Goal: Navigation & Orientation: Find specific page/section

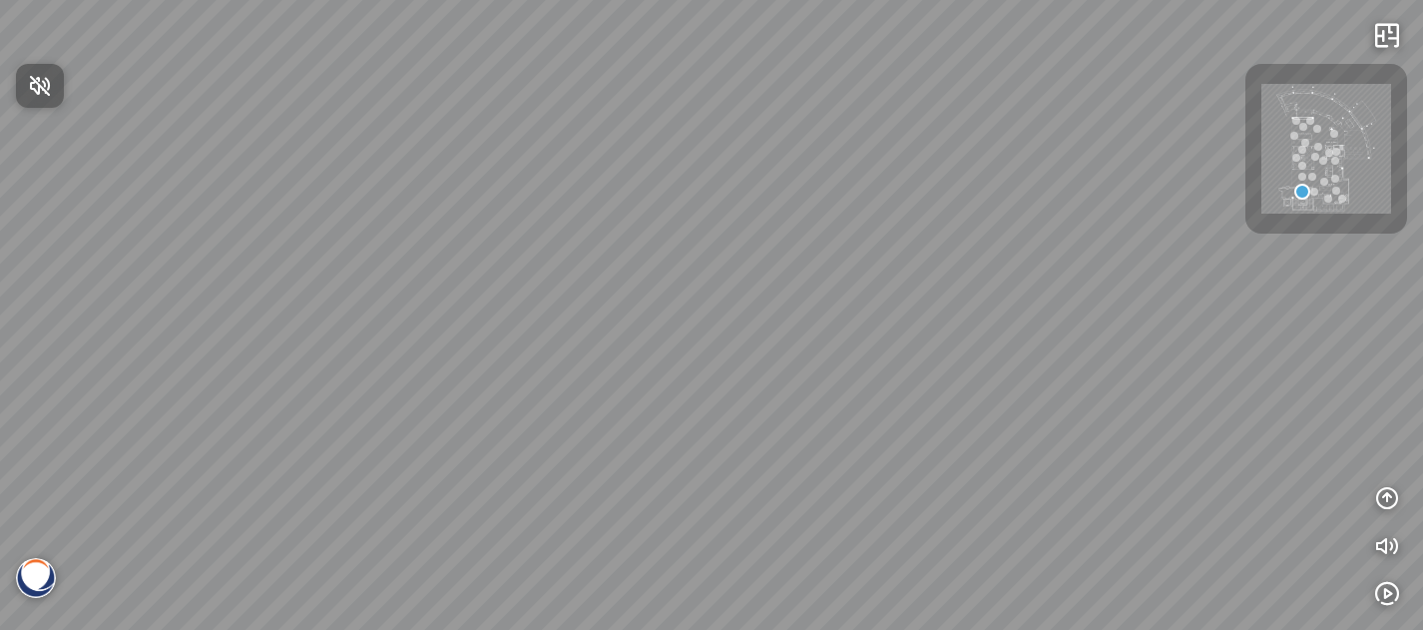
drag, startPoint x: 633, startPoint y: 301, endPoint x: 735, endPoint y: 254, distance: 113.0
click at [735, 254] on div at bounding box center [711, 315] width 1423 height 630
drag, startPoint x: 724, startPoint y: 291, endPoint x: 411, endPoint y: 421, distance: 339.1
click at [411, 421] on div at bounding box center [711, 315] width 1423 height 630
drag, startPoint x: 455, startPoint y: 391, endPoint x: 634, endPoint y: 240, distance: 233.7
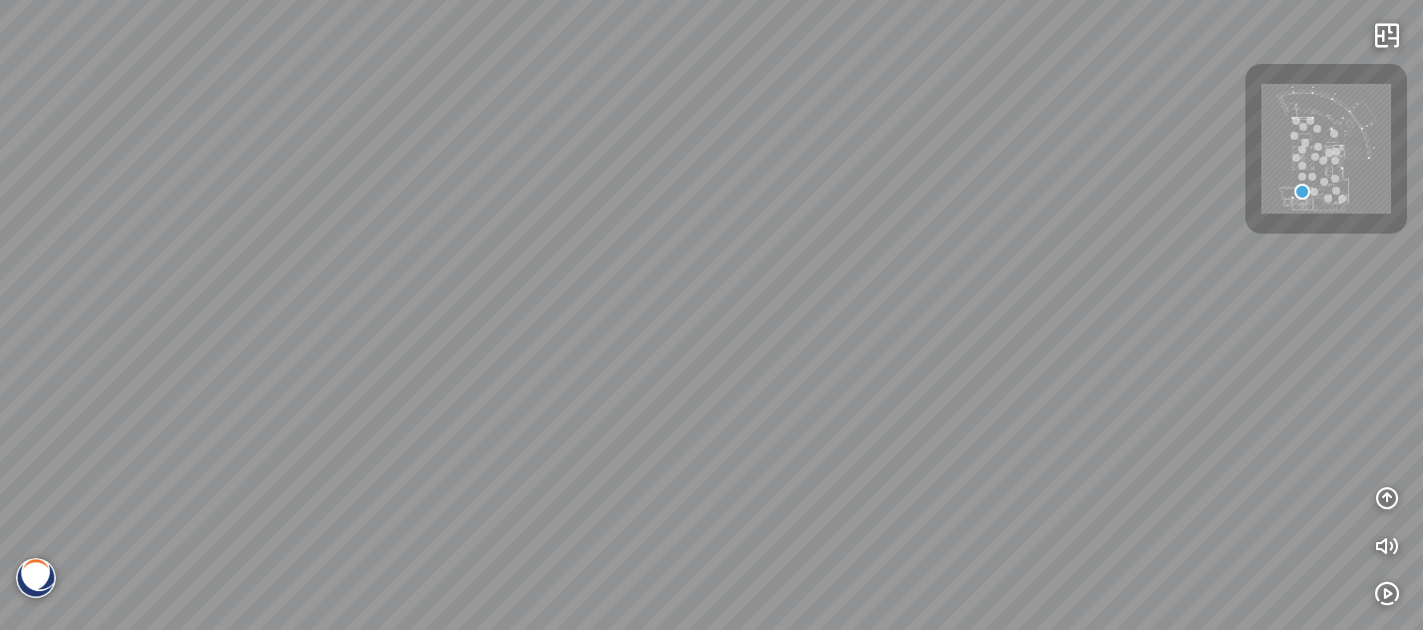
click at [634, 240] on div at bounding box center [711, 315] width 1423 height 630
click at [1348, 153] on img at bounding box center [1326, 149] width 130 height 130
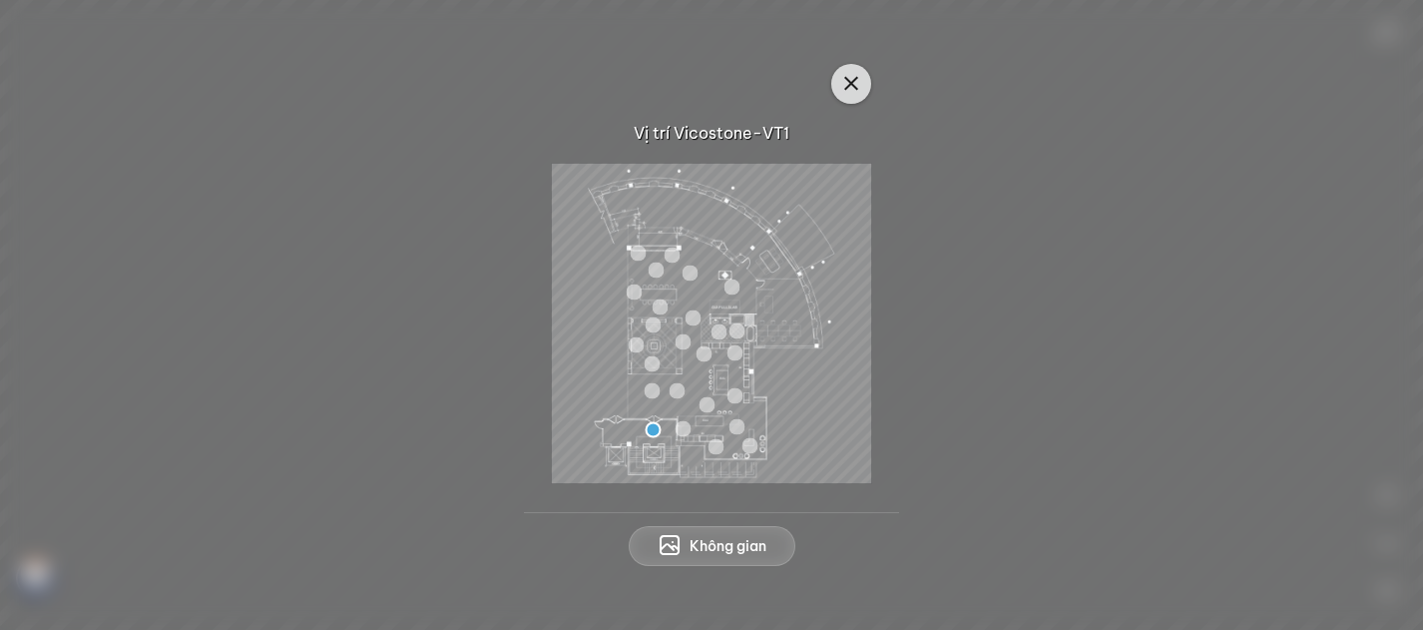
click at [841, 95] on icon "button" at bounding box center [851, 84] width 24 height 24
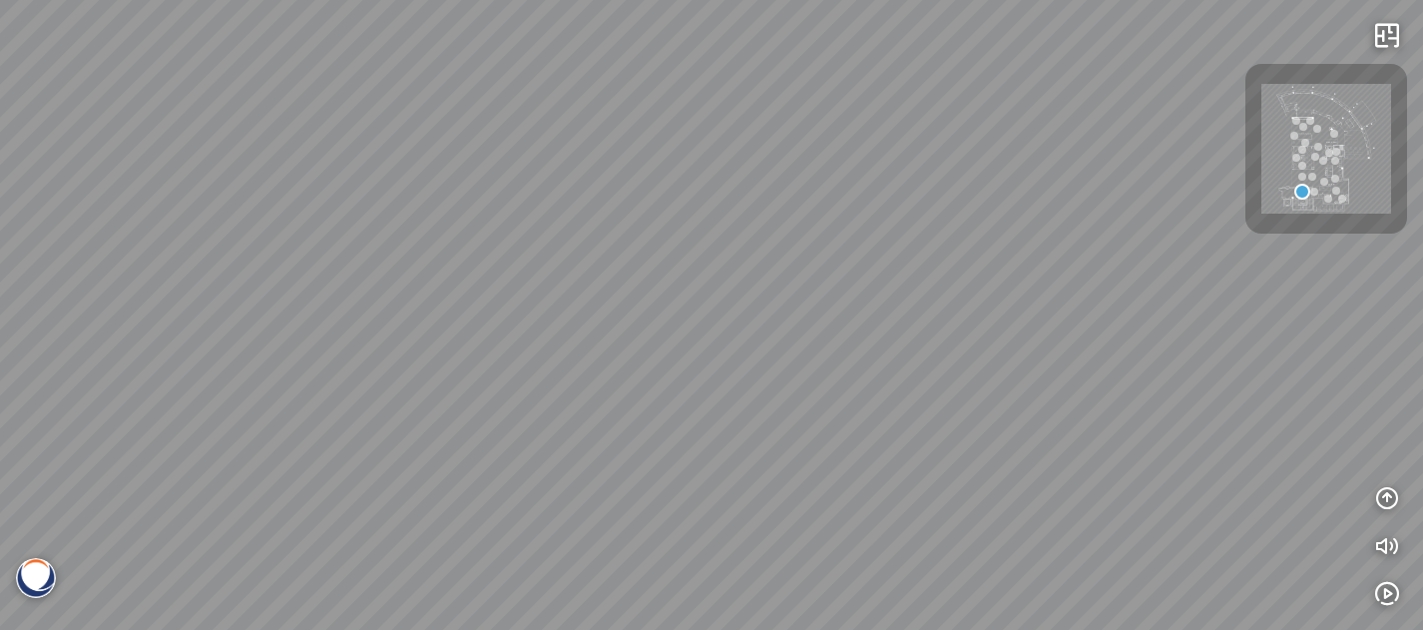
drag, startPoint x: 589, startPoint y: 347, endPoint x: 898, endPoint y: 195, distance: 345.0
click at [898, 195] on div at bounding box center [711, 315] width 1423 height 630
drag, startPoint x: 768, startPoint y: 416, endPoint x: 844, endPoint y: 74, distance: 350.6
click at [844, 77] on div at bounding box center [711, 315] width 1423 height 630
drag, startPoint x: 754, startPoint y: 183, endPoint x: 351, endPoint y: 419, distance: 467.4
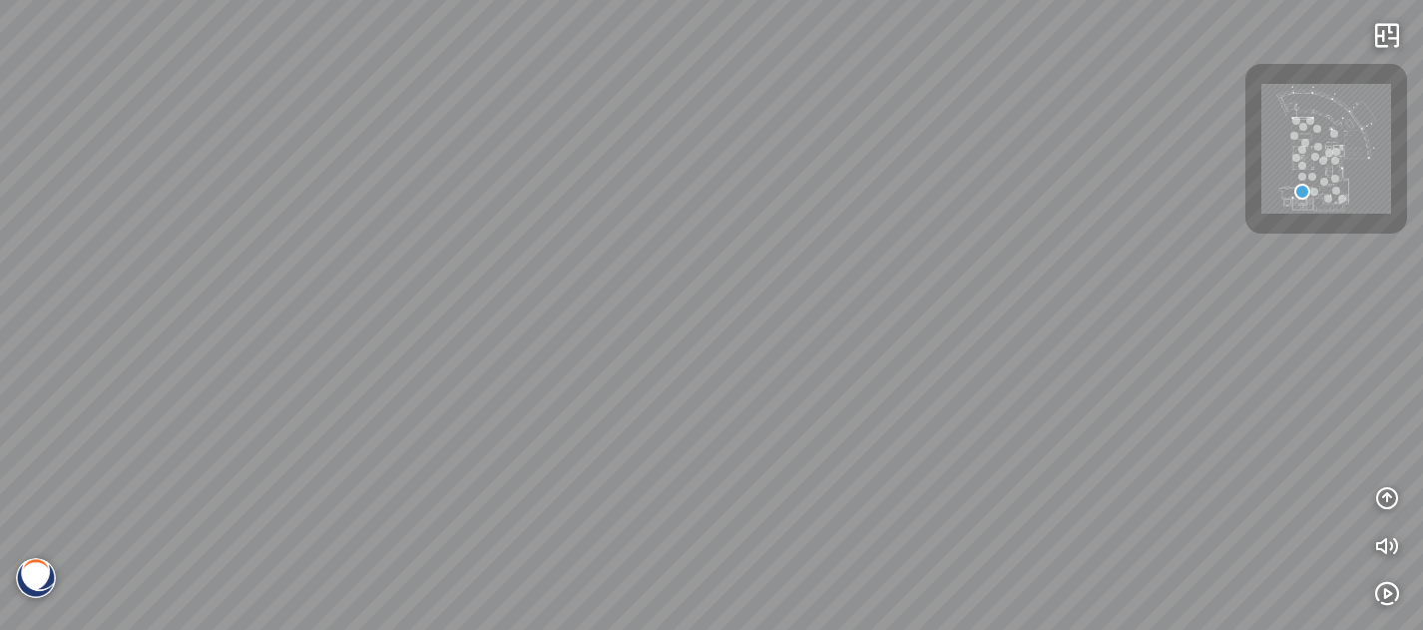
click at [331, 417] on div at bounding box center [711, 315] width 1423 height 630
drag, startPoint x: 499, startPoint y: 265, endPoint x: 590, endPoint y: 479, distance: 232.1
click at [585, 480] on div at bounding box center [711, 315] width 1423 height 630
drag, startPoint x: 536, startPoint y: 328, endPoint x: 687, endPoint y: 440, distance: 187.6
click at [683, 444] on div at bounding box center [711, 315] width 1423 height 630
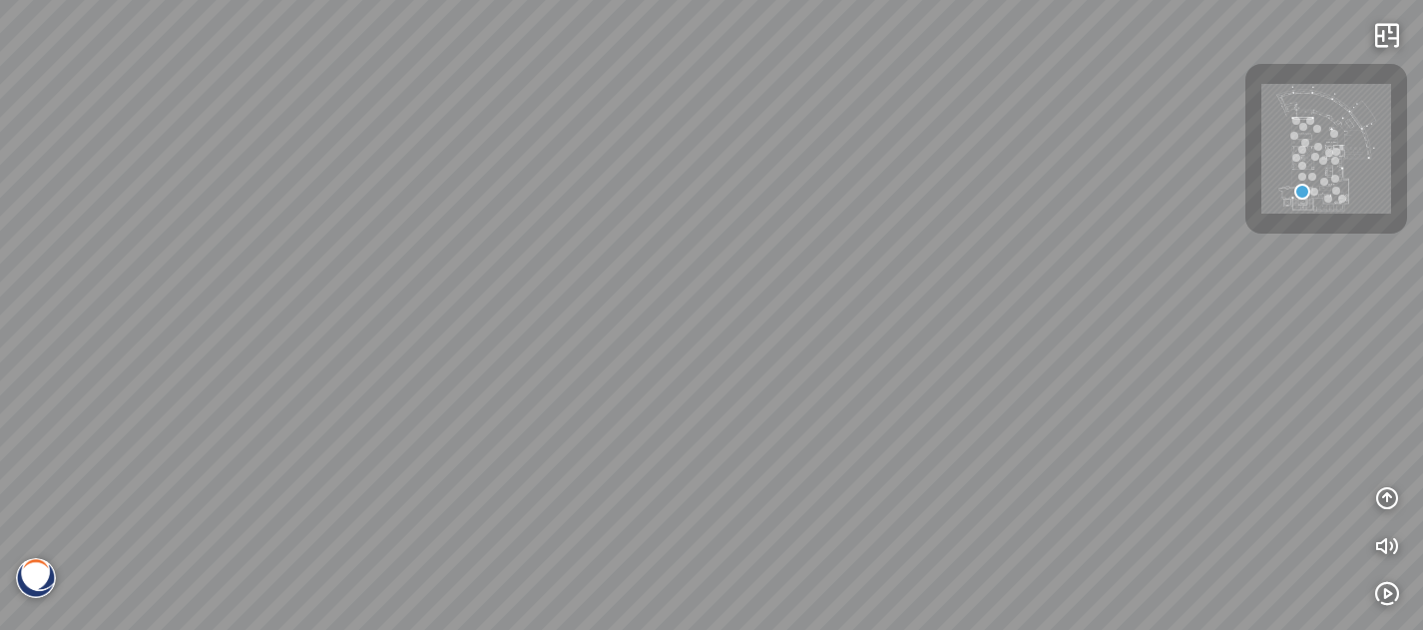
click at [687, 440] on div at bounding box center [711, 315] width 1423 height 630
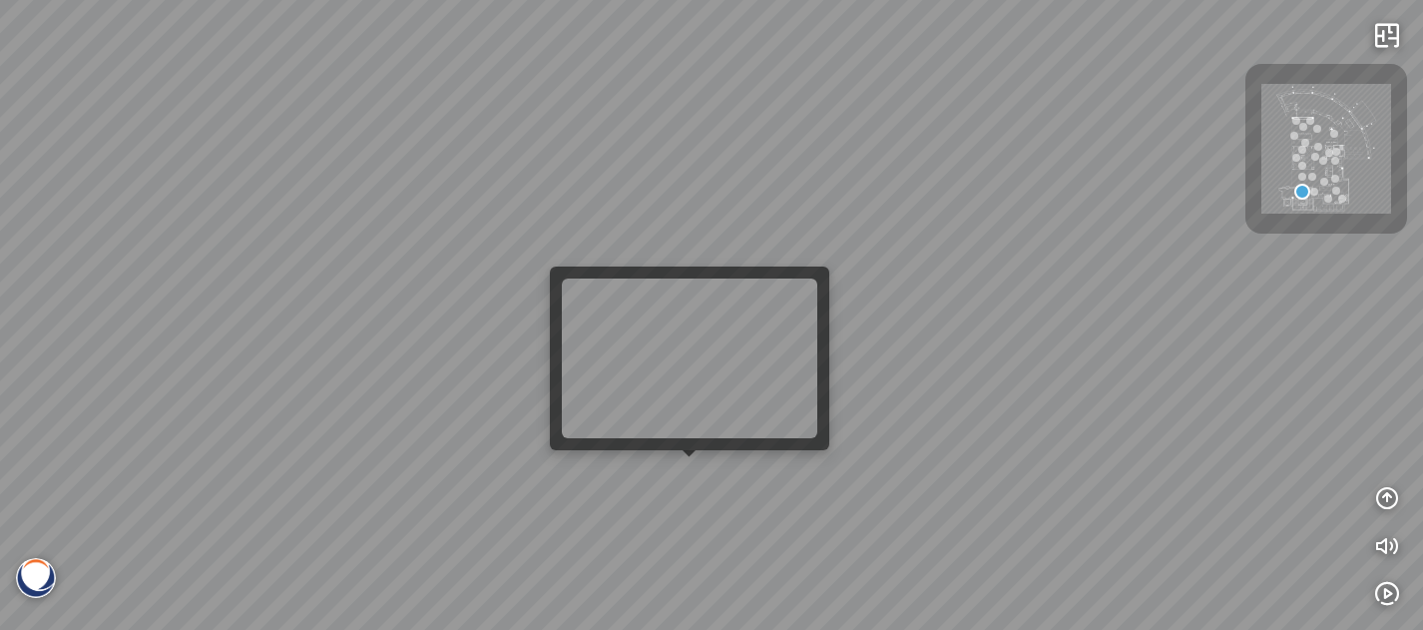
click at [691, 481] on div at bounding box center [711, 315] width 1423 height 630
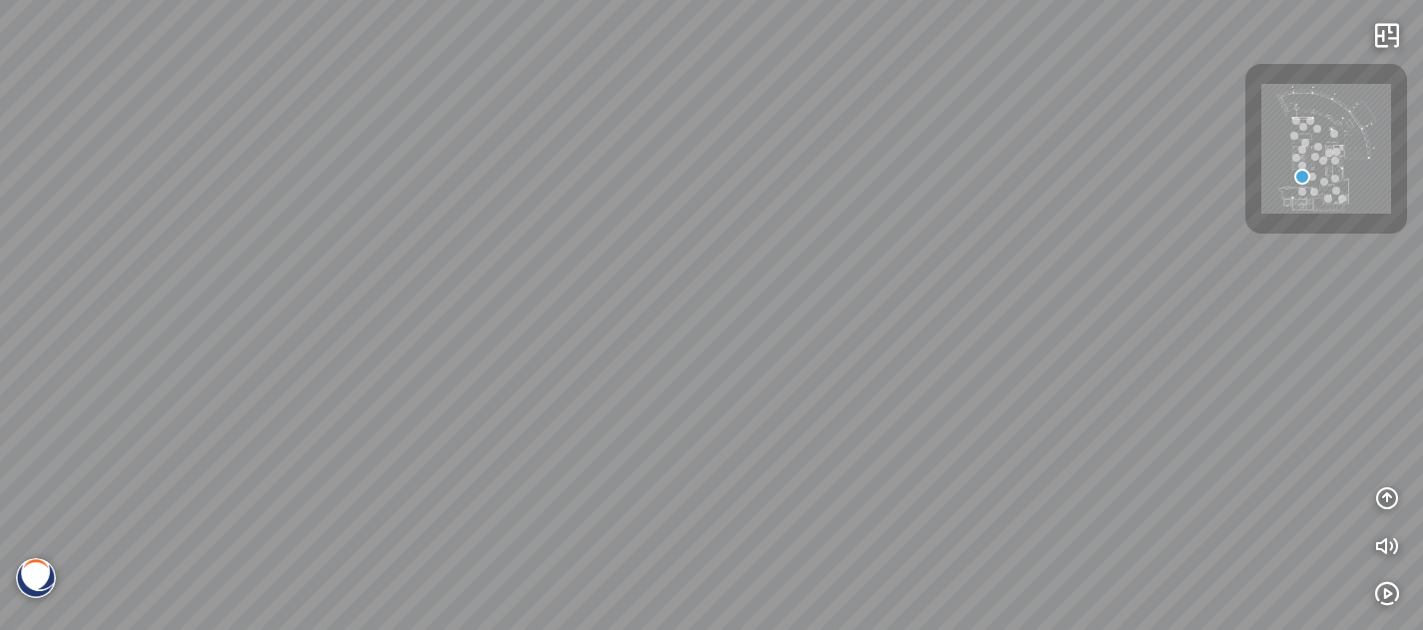
drag, startPoint x: 587, startPoint y: 410, endPoint x: 847, endPoint y: 334, distance: 271.3
click at [847, 334] on div at bounding box center [711, 315] width 1423 height 630
drag, startPoint x: 815, startPoint y: 405, endPoint x: 424, endPoint y: 342, distance: 396.2
click at [424, 342] on div "Venatino® - BQ8660 Nero [PERSON_NAME]® - BQ8740 Venatino® - BQ8660" at bounding box center [711, 315] width 1423 height 630
drag, startPoint x: 834, startPoint y: 480, endPoint x: 755, endPoint y: 502, distance: 81.8
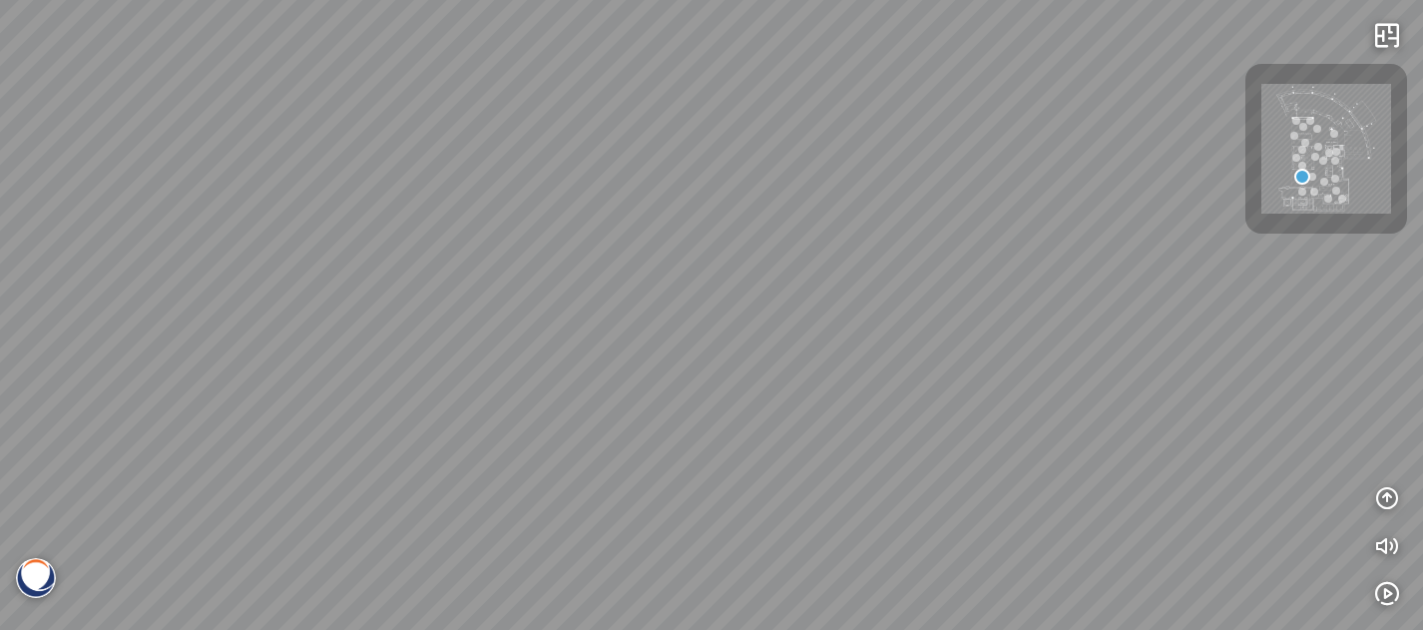
click at [796, 603] on div "Venatino® - BQ8660 Nero [PERSON_NAME]® - BQ8740 Venatino® - BQ8660" at bounding box center [711, 315] width 1423 height 630
drag, startPoint x: 478, startPoint y: 257, endPoint x: 1060, endPoint y: 429, distance: 606.6
click at [1060, 429] on div "Venatino® - BQ8660 Nero [PERSON_NAME]® - BQ8740 Venatino® - BQ8660" at bounding box center [711, 315] width 1423 height 630
drag, startPoint x: 1060, startPoint y: 429, endPoint x: 627, endPoint y: 349, distance: 440.4
click at [631, 350] on div "Venatino® - BQ8660 Nero [PERSON_NAME]® - BQ8740 Venatino® - BQ8660" at bounding box center [711, 315] width 1423 height 630
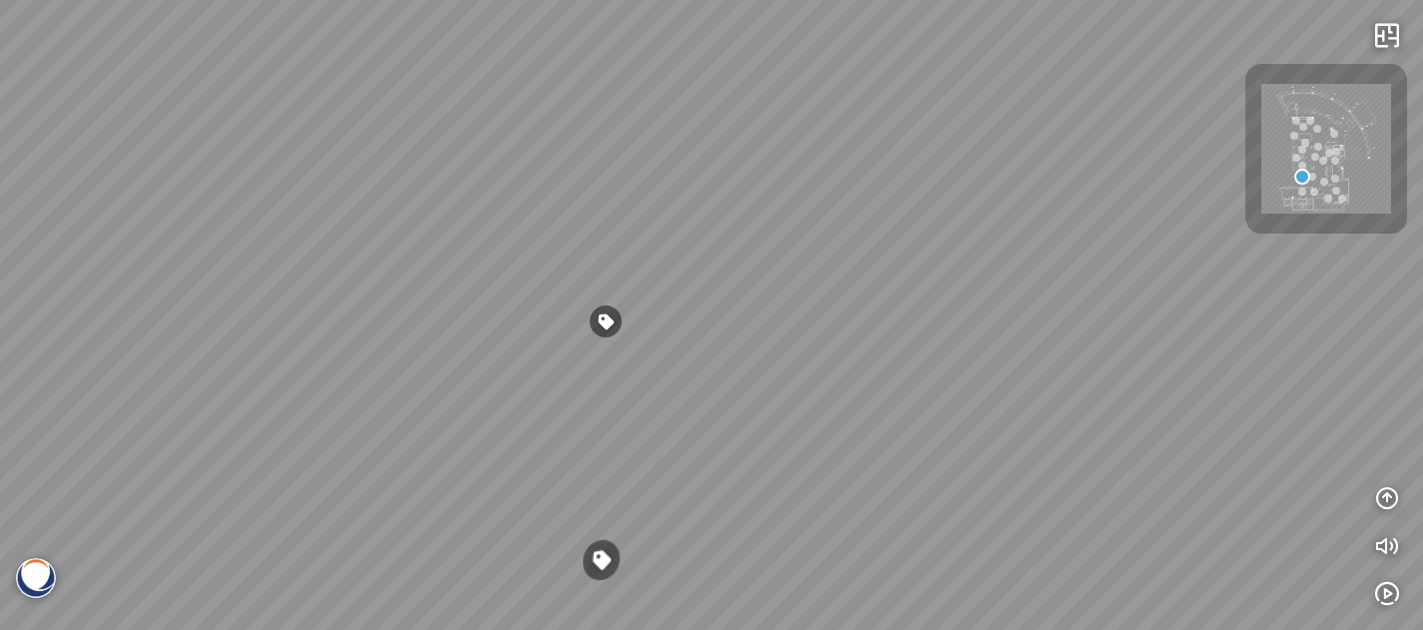
drag, startPoint x: 767, startPoint y: 350, endPoint x: 697, endPoint y: 328, distance: 74.2
click at [555, 323] on div "Venatino® - BQ8660 Nero [PERSON_NAME]® - BQ8740 Venatino® - BQ8660" at bounding box center [711, 315] width 1423 height 630
drag, startPoint x: 722, startPoint y: 329, endPoint x: 408, endPoint y: 294, distance: 316.3
click at [408, 294] on div "Venatino® - BQ8660 Nero [PERSON_NAME]® - BQ8740 Venatino® - BQ8660" at bounding box center [711, 315] width 1423 height 630
drag, startPoint x: 760, startPoint y: 335, endPoint x: 420, endPoint y: 291, distance: 343.1
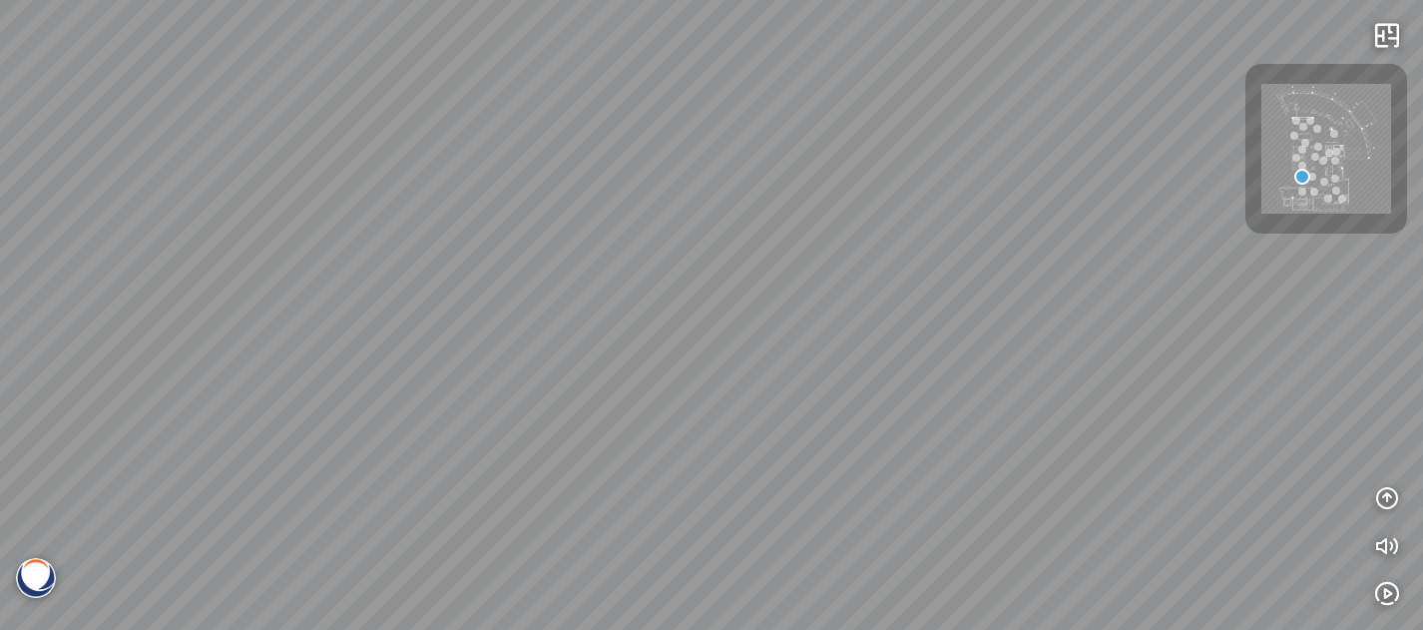
click at [420, 291] on div "Venatino® - BQ8660 Nero [PERSON_NAME]® - BQ8740 Venatino® - BQ8660" at bounding box center [711, 315] width 1423 height 630
drag, startPoint x: 756, startPoint y: 346, endPoint x: 403, endPoint y: 330, distance: 353.6
click at [403, 330] on div "Venatino® - BQ8660 Nero [PERSON_NAME]® - BQ8740 Venatino® - BQ8660" at bounding box center [711, 315] width 1423 height 630
drag, startPoint x: 861, startPoint y: 420, endPoint x: 483, endPoint y: 416, distance: 378.2
click at [476, 426] on div "Venatino® - BQ8660 Nero [PERSON_NAME]® - BQ8740 Venatino® - BQ8660" at bounding box center [711, 315] width 1423 height 630
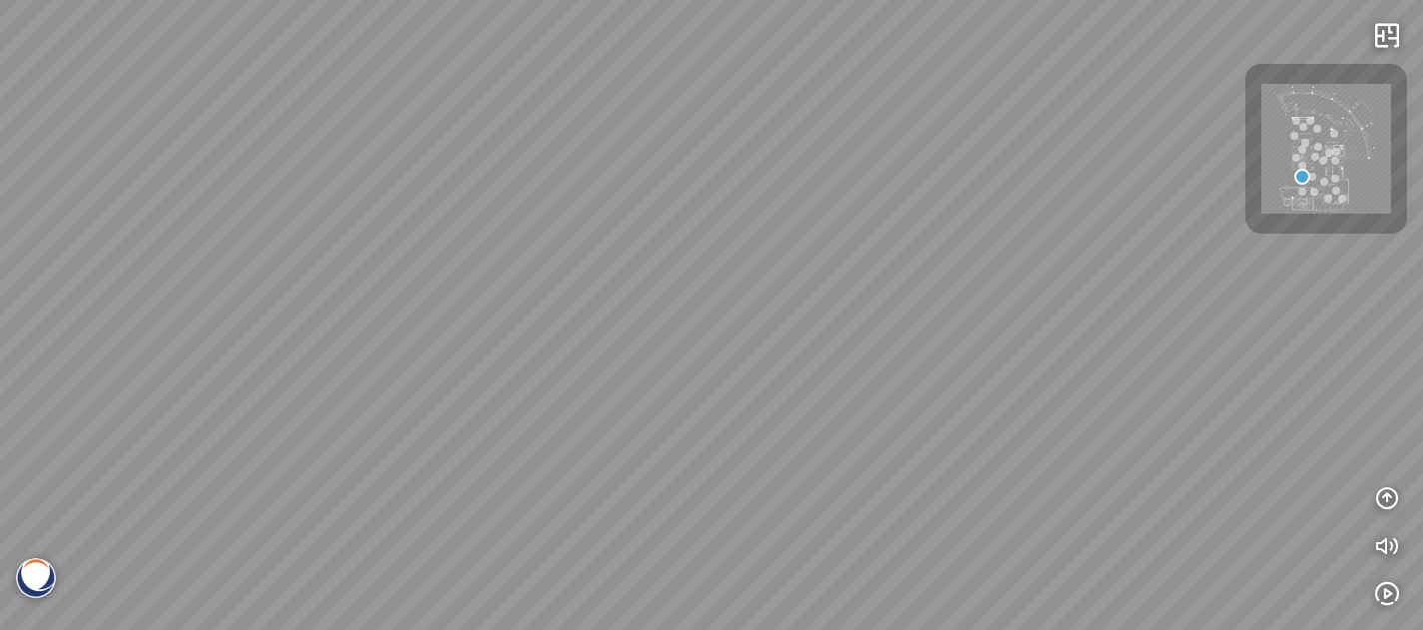
drag, startPoint x: 490, startPoint y: 406, endPoint x: 785, endPoint y: 414, distance: 295.5
click at [785, 414] on div "Venatino® - BQ8660 Nero [PERSON_NAME]® - BQ8740 Venatino® - BQ8660" at bounding box center [711, 315] width 1423 height 630
drag, startPoint x: 423, startPoint y: 474, endPoint x: 940, endPoint y: 450, distance: 517.5
click at [940, 450] on div "Venatino® - BQ8660 Nero [PERSON_NAME]® - BQ8740 Venatino® - BQ8660" at bounding box center [711, 315] width 1423 height 630
drag, startPoint x: 657, startPoint y: 416, endPoint x: 1054, endPoint y: 426, distance: 397.3
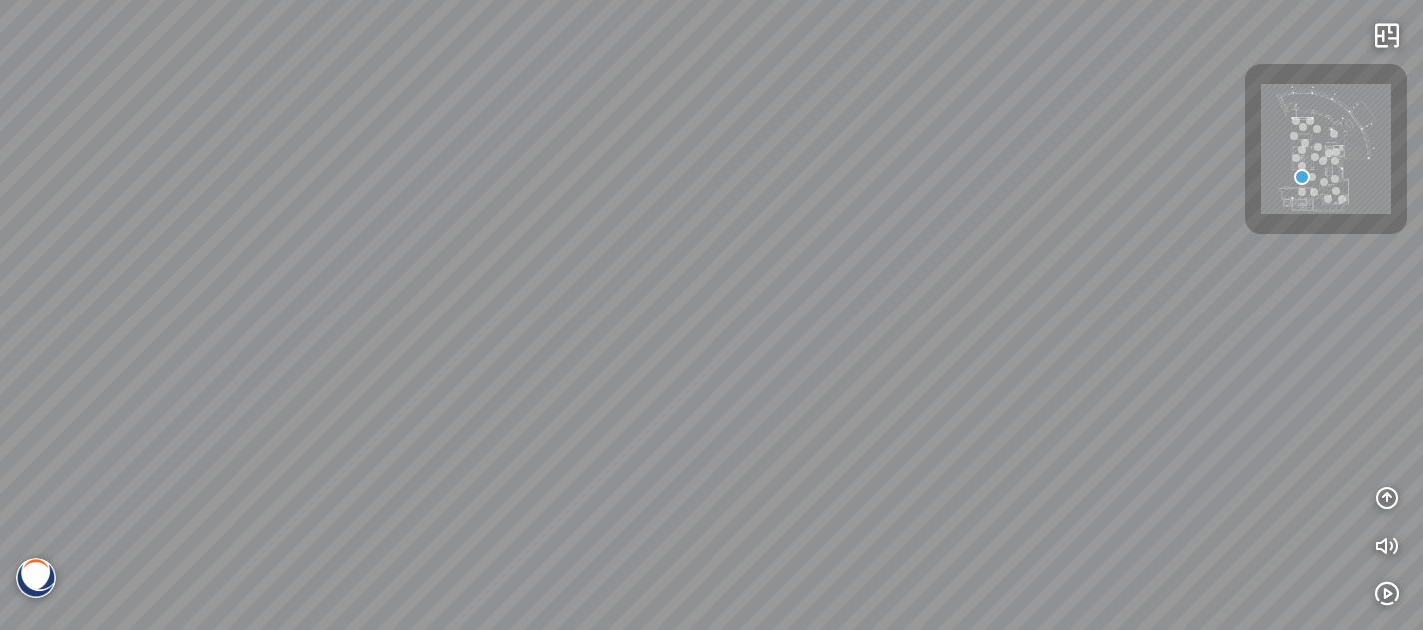
click at [1055, 424] on div "Venatino® - BQ8660 Nero [PERSON_NAME]® - BQ8740 Venatino® - BQ8660" at bounding box center [711, 315] width 1423 height 630
drag, startPoint x: 752, startPoint y: 466, endPoint x: 699, endPoint y: 422, distance: 69.5
click at [699, 422] on div "Venatino® - BQ8660 Nero [PERSON_NAME]® - BQ8740 Venatino® - BQ8660" at bounding box center [711, 315] width 1423 height 630
drag, startPoint x: 957, startPoint y: 418, endPoint x: 840, endPoint y: 422, distance: 116.8
click at [840, 422] on div "Venatino® - BQ8660 Nero [PERSON_NAME]® - BQ8740 Venatino® - BQ8660" at bounding box center [711, 315] width 1423 height 630
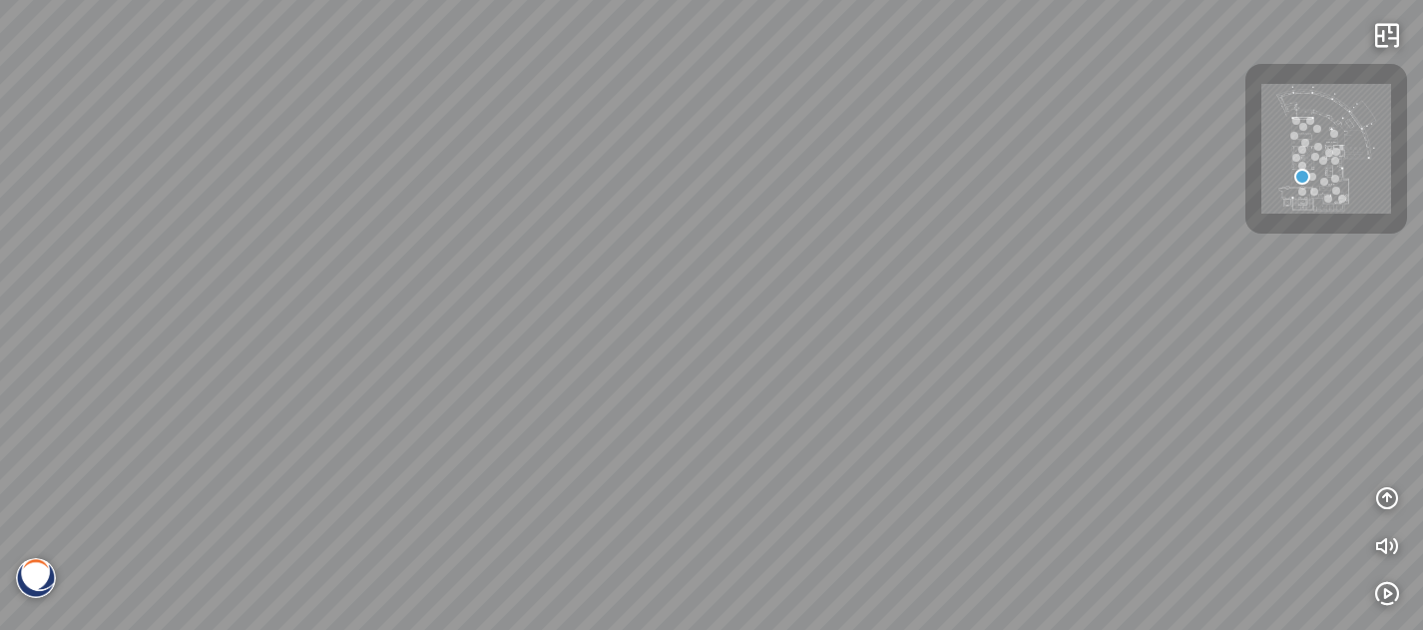
drag, startPoint x: 749, startPoint y: 402, endPoint x: 602, endPoint y: 399, distance: 147.7
click at [602, 399] on div "Venatino® - BQ8660 Nero [PERSON_NAME]® - BQ8740 Venatino® - BQ8660" at bounding box center [711, 315] width 1423 height 630
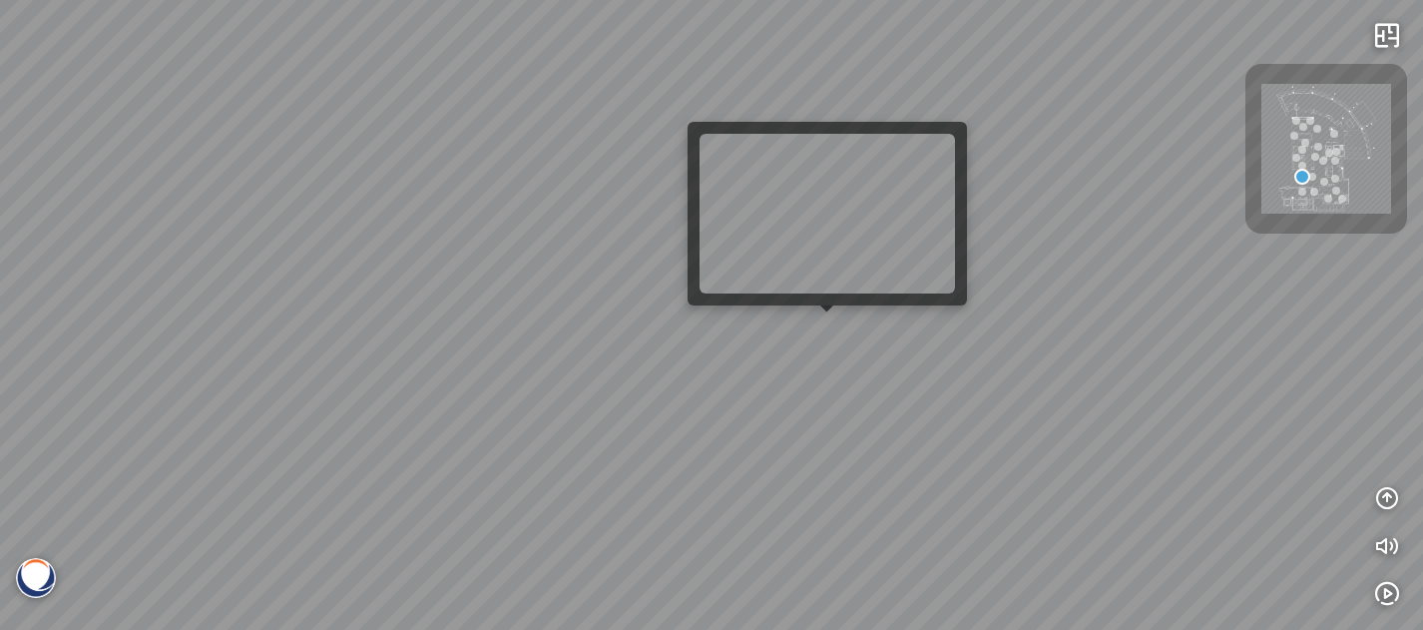
click at [837, 333] on div "Venatino® - BQ8660 Nero [PERSON_NAME]® - BQ8740 Venatino® - BQ8660" at bounding box center [711, 315] width 1423 height 630
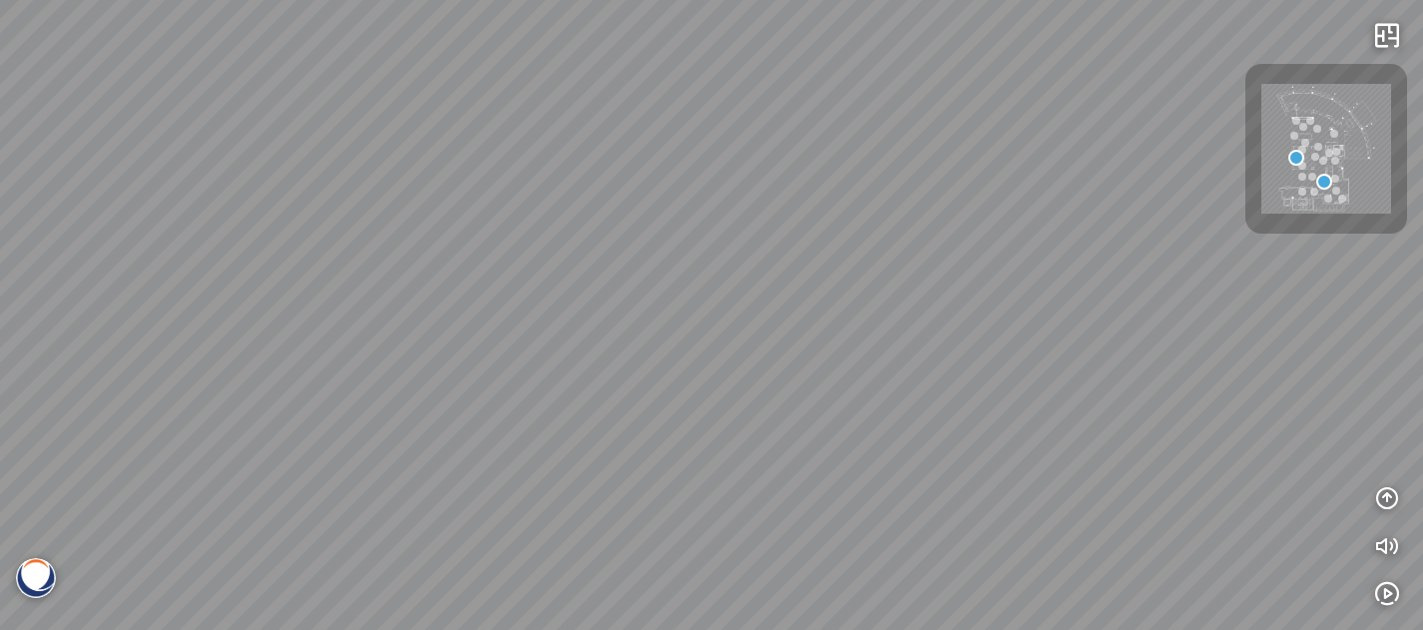
drag, startPoint x: 856, startPoint y: 297, endPoint x: 965, endPoint y: 391, distance: 143.6
click at [937, 393] on div "Gan Eden® - BQ8881 Argento™ - BQ8780" at bounding box center [711, 315] width 1423 height 630
drag, startPoint x: 762, startPoint y: 378, endPoint x: 1023, endPoint y: 510, distance: 291.9
click at [1065, 553] on div "Gan Eden® - BQ8881 Argento™ - BQ8780" at bounding box center [711, 315] width 1423 height 630
drag, startPoint x: 689, startPoint y: 328, endPoint x: 457, endPoint y: 301, distance: 233.1
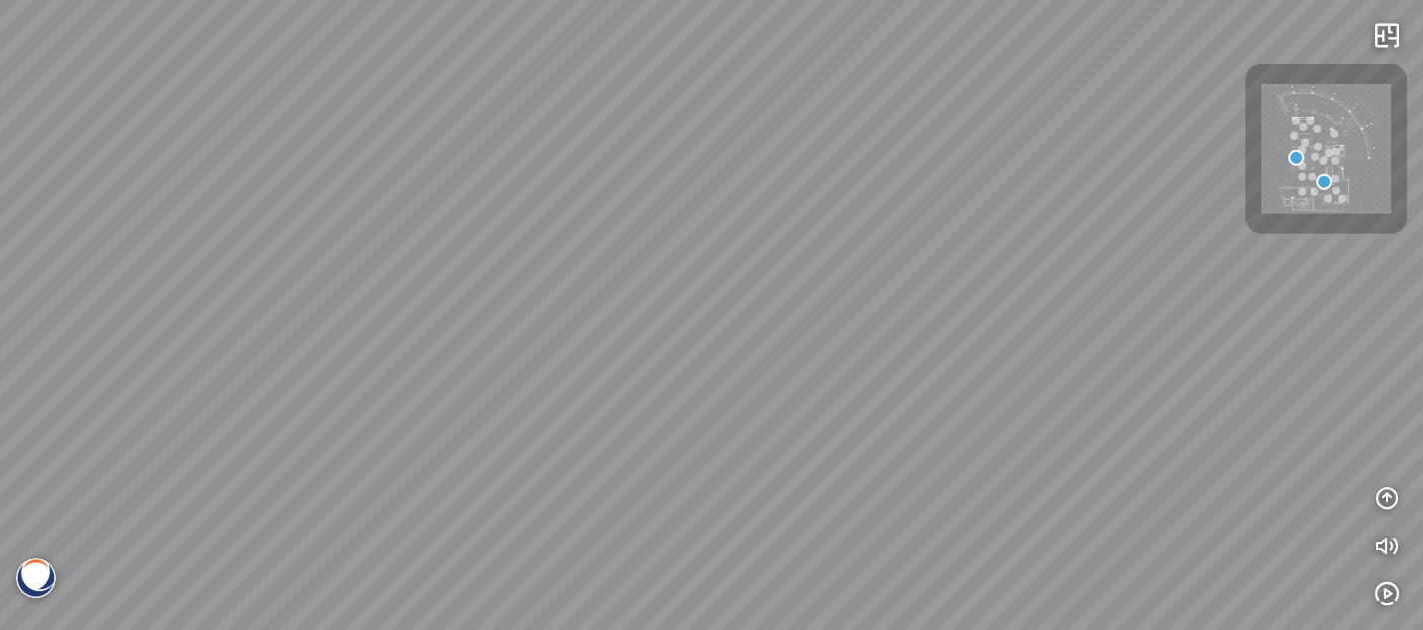
click at [472, 318] on div "Gan Eden® - BQ8881 Argento™ - BQ8780" at bounding box center [711, 315] width 1423 height 630
drag, startPoint x: 755, startPoint y: 342, endPoint x: 458, endPoint y: 353, distance: 297.6
click at [458, 353] on div "Gan Eden® - BQ8881 Argento™ - BQ8780" at bounding box center [711, 315] width 1423 height 630
drag, startPoint x: 860, startPoint y: 415, endPoint x: 535, endPoint y: 307, distance: 342.7
click at [535, 307] on div "Gan Eden® - BQ8881 Argento™ - BQ8780" at bounding box center [711, 315] width 1423 height 630
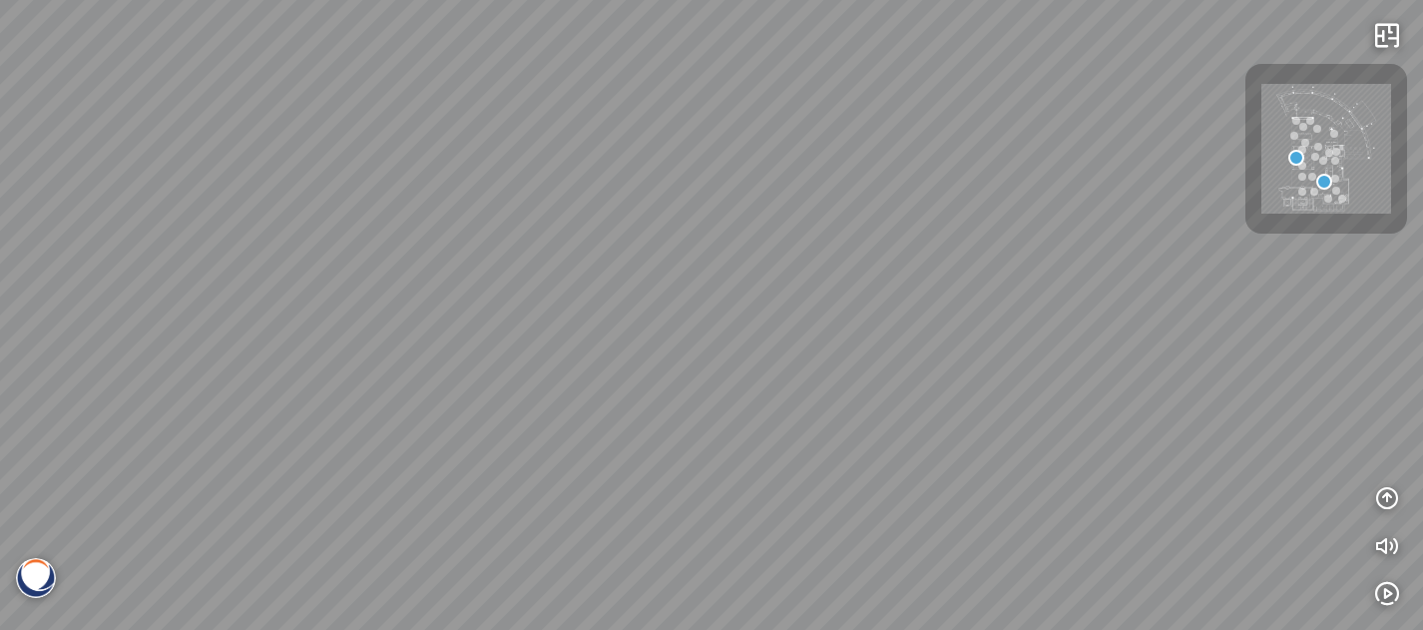
drag, startPoint x: 878, startPoint y: 368, endPoint x: 791, endPoint y: 357, distance: 87.5
click at [791, 357] on div "Gan Eden® - BQ8881 Argento™ - BQ8780" at bounding box center [711, 315] width 1423 height 630
drag
click at [1136, 415] on div "Gan Eden® - BQ8881 Argento™ - BQ8780" at bounding box center [711, 315] width 1423 height 630
click at [866, 382] on div "Gan Eden® - BQ8881 Argento™ - BQ8780" at bounding box center [711, 315] width 1423 height 630
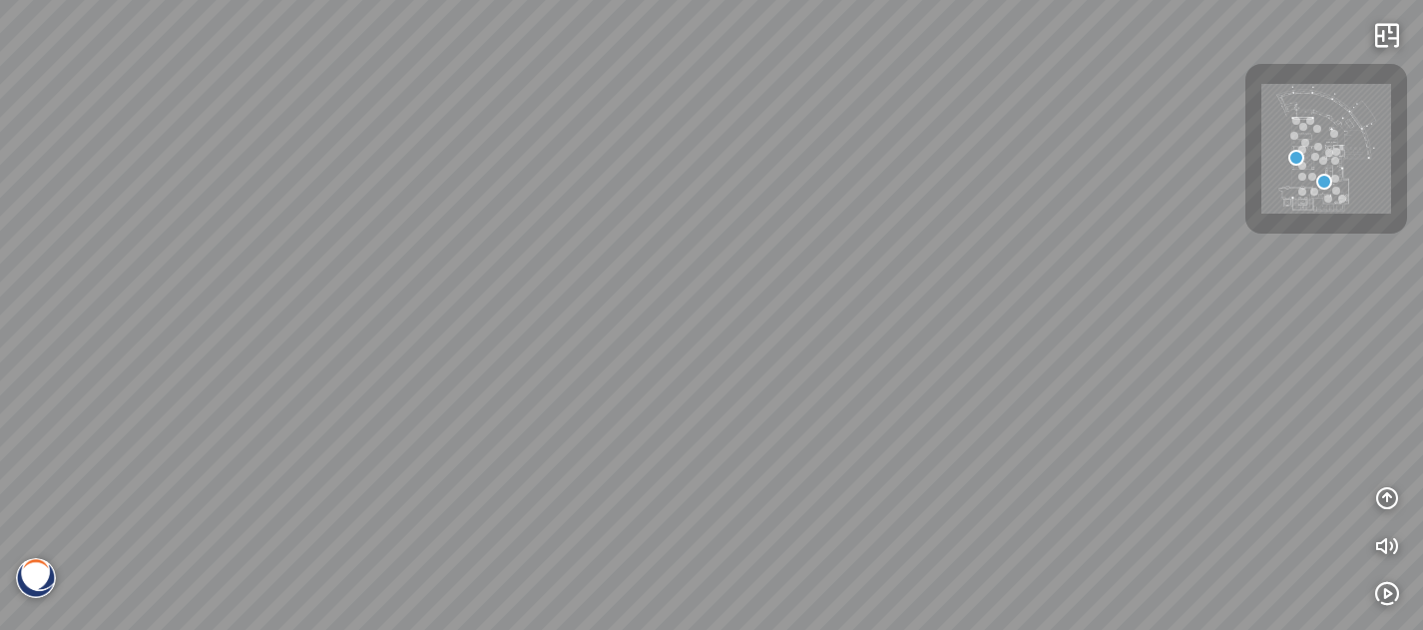
click at [651, 192] on div "Gan Eden® - BQ8881 Argento™ - BQ8780" at bounding box center [711, 315] width 1423 height 630
click at [644, 318] on div "Gan Eden® - BQ8881 Argento™ - BQ8780" at bounding box center [711, 315] width 1423 height 630
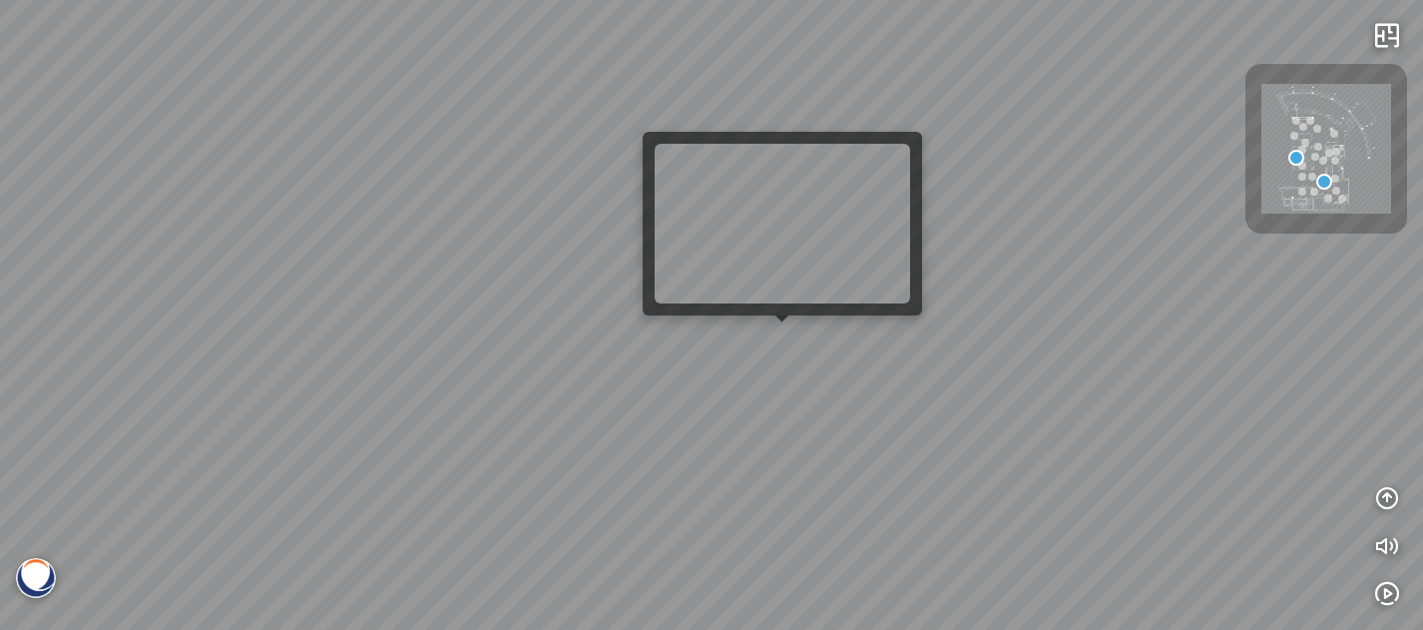
click at [763, 331] on div "Gan Eden® - BQ8881 Argento™ - BQ8780" at bounding box center [711, 315] width 1423 height 630
click at [770, 348] on div "Gan Eden® - BQ8881 Argento™ - BQ8780" at bounding box center [711, 315] width 1423 height 630
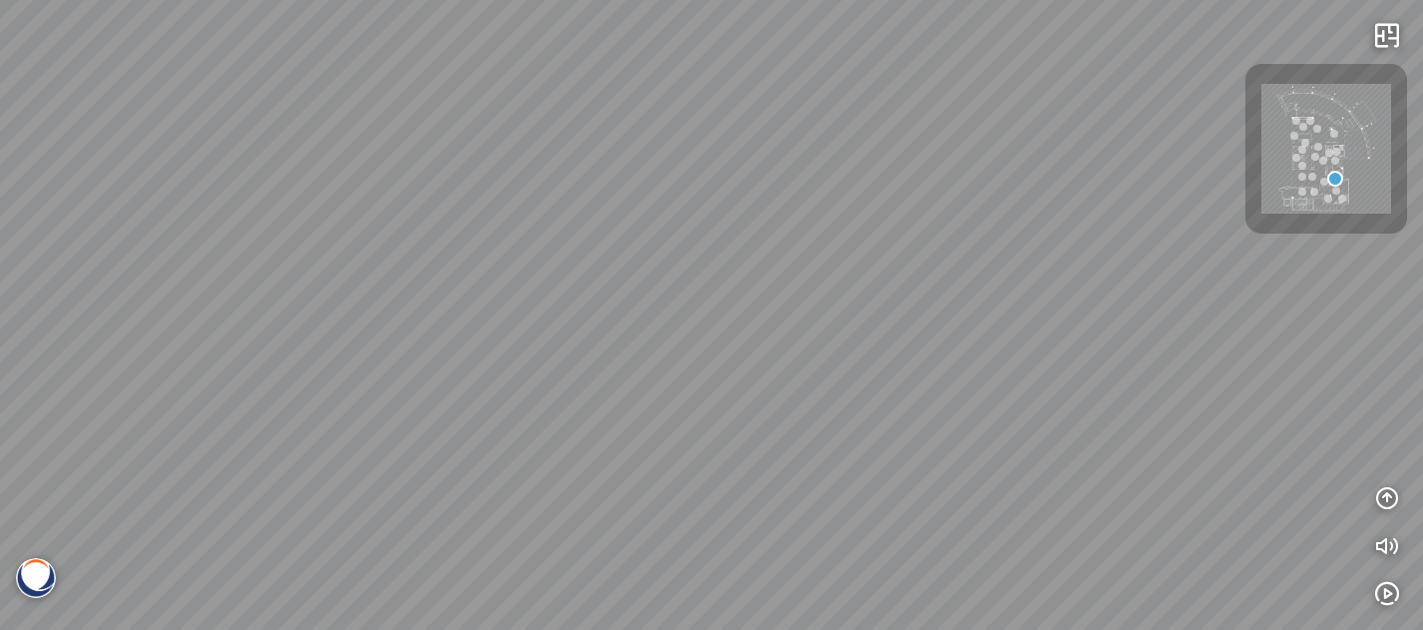
click at [779, 350] on div at bounding box center [711, 315] width 1423 height 630
click at [954, 574] on div "Greylac® - BQ8738" at bounding box center [711, 315] width 1423 height 630
click at [904, 248] on div "Greylac® - BQ8738" at bounding box center [711, 315] width 1423 height 630
click at [728, 337] on div "Greylac® - BQ8738" at bounding box center [711, 315] width 1423 height 630
click at [671, 242] on div "Greylac® - BQ8738" at bounding box center [711, 315] width 1423 height 630
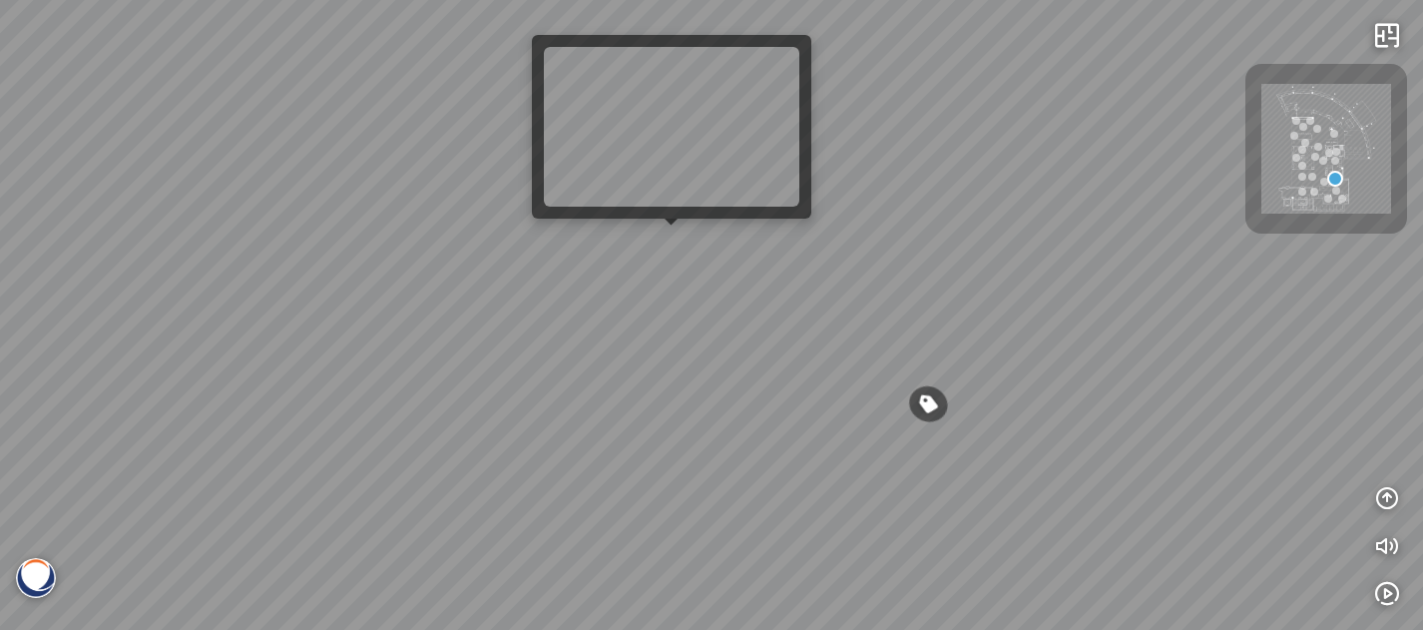
click at [667, 251] on div "Greylac® - BQ8738" at bounding box center [711, 315] width 1423 height 630
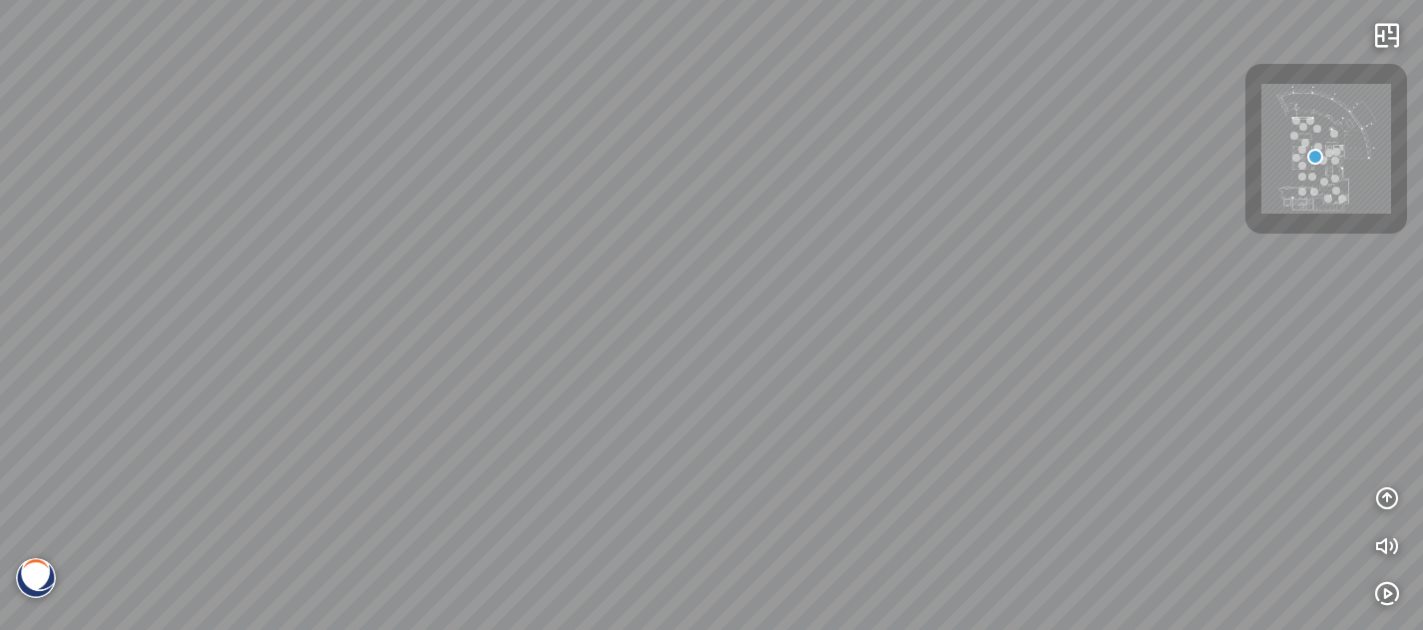
click at [370, 114] on div at bounding box center [711, 315] width 1423 height 630
click at [589, 330] on div at bounding box center [711, 315] width 1423 height 630
click at [487, 309] on div at bounding box center [711, 315] width 1423 height 630
click at [547, 327] on div at bounding box center [711, 315] width 1423 height 630
click at [430, 298] on div at bounding box center [711, 315] width 1423 height 630
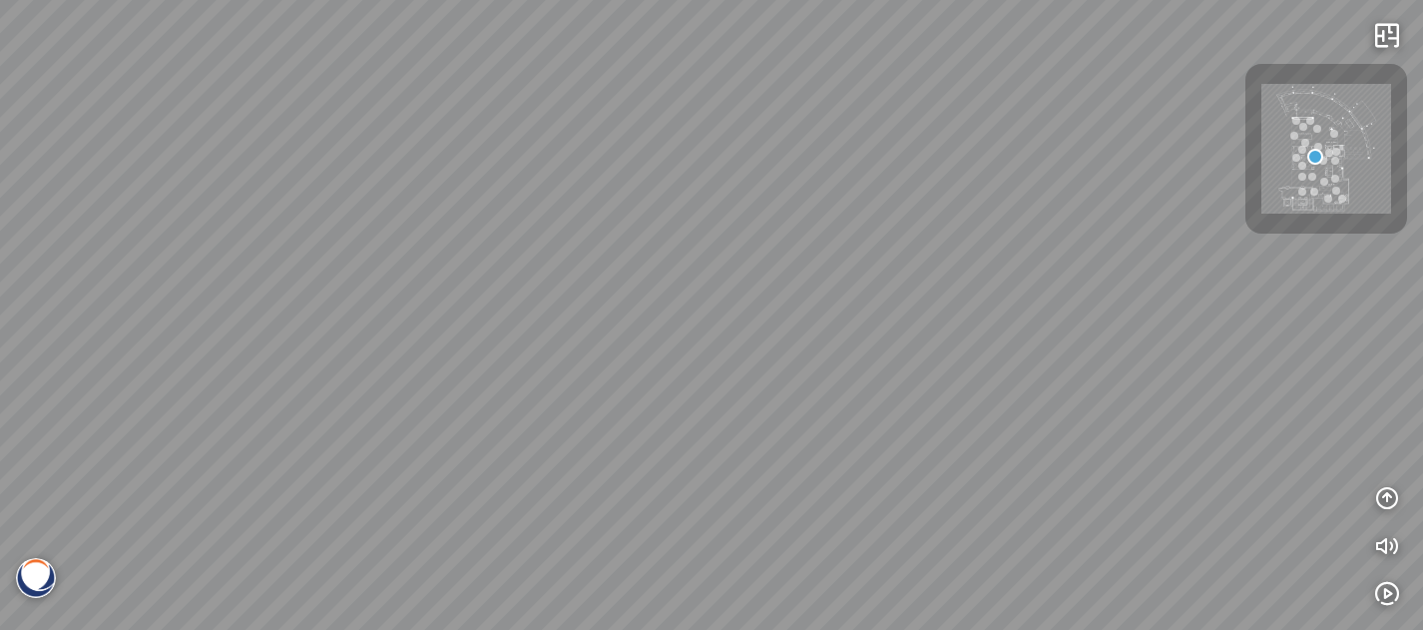
click at [548, 404] on div at bounding box center [711, 315] width 1423 height 630
click at [461, 388] on div at bounding box center [711, 315] width 1423 height 630
click at [563, 396] on div at bounding box center [711, 315] width 1423 height 630
click at [709, 445] on div at bounding box center [711, 315] width 1423 height 630
click at [608, 398] on div at bounding box center [711, 315] width 1423 height 630
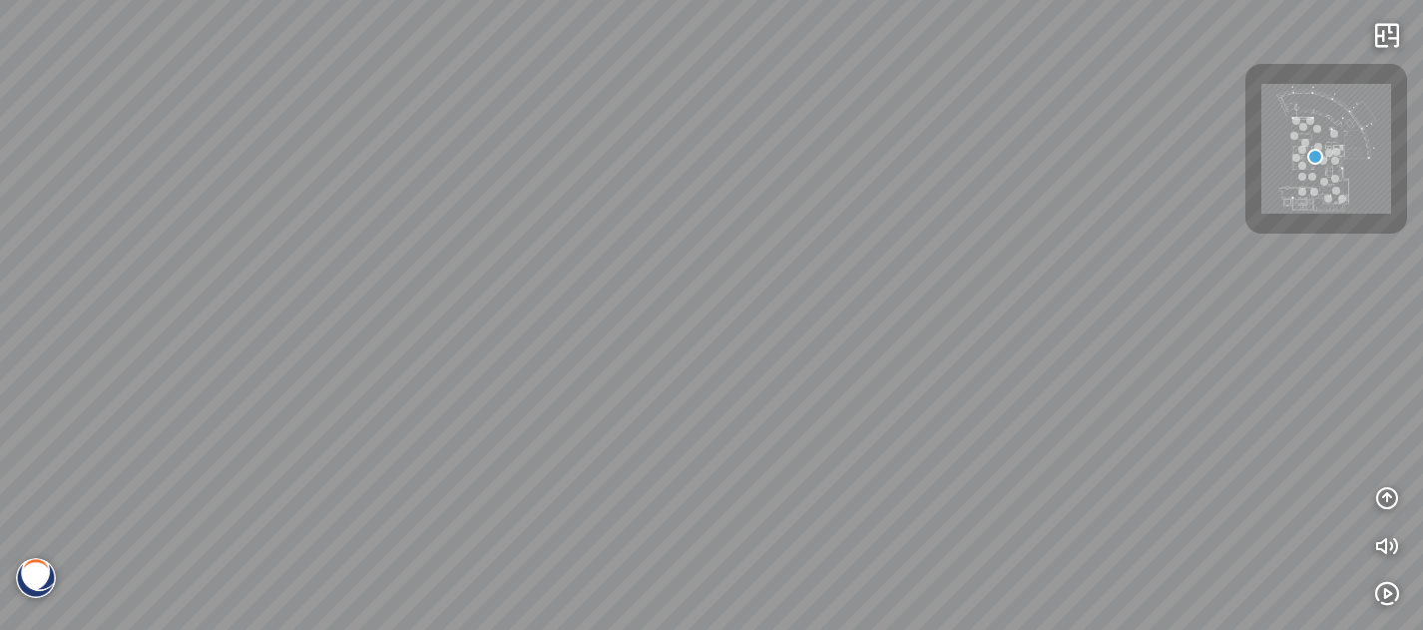
click at [726, 482] on div at bounding box center [711, 315] width 1423 height 630
click at [575, 474] on div at bounding box center [711, 315] width 1423 height 630
click at [924, 378] on div at bounding box center [711, 315] width 1423 height 630
click at [974, 324] on div at bounding box center [711, 315] width 1423 height 630
drag, startPoint x: 942, startPoint y: 184, endPoint x: 612, endPoint y: 315, distance: 355.6
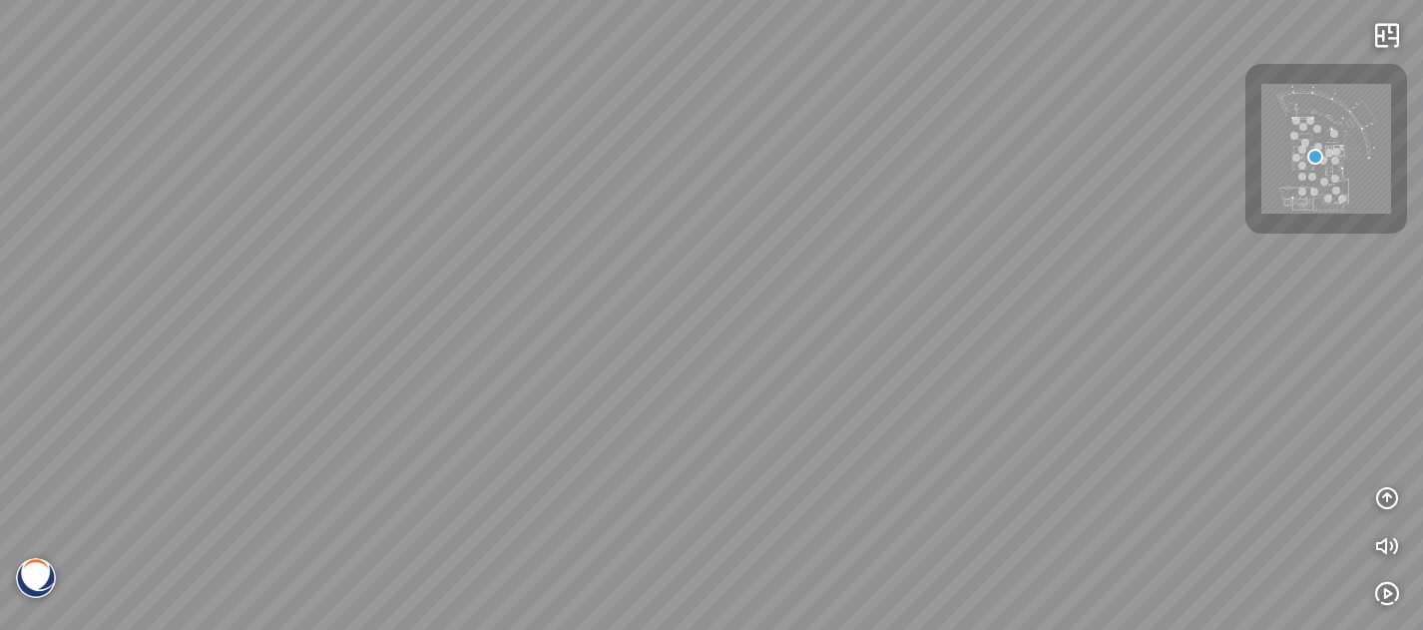
click at [612, 315] on div at bounding box center [711, 315] width 1423 height 630
click at [771, 348] on div at bounding box center [711, 315] width 1423 height 630
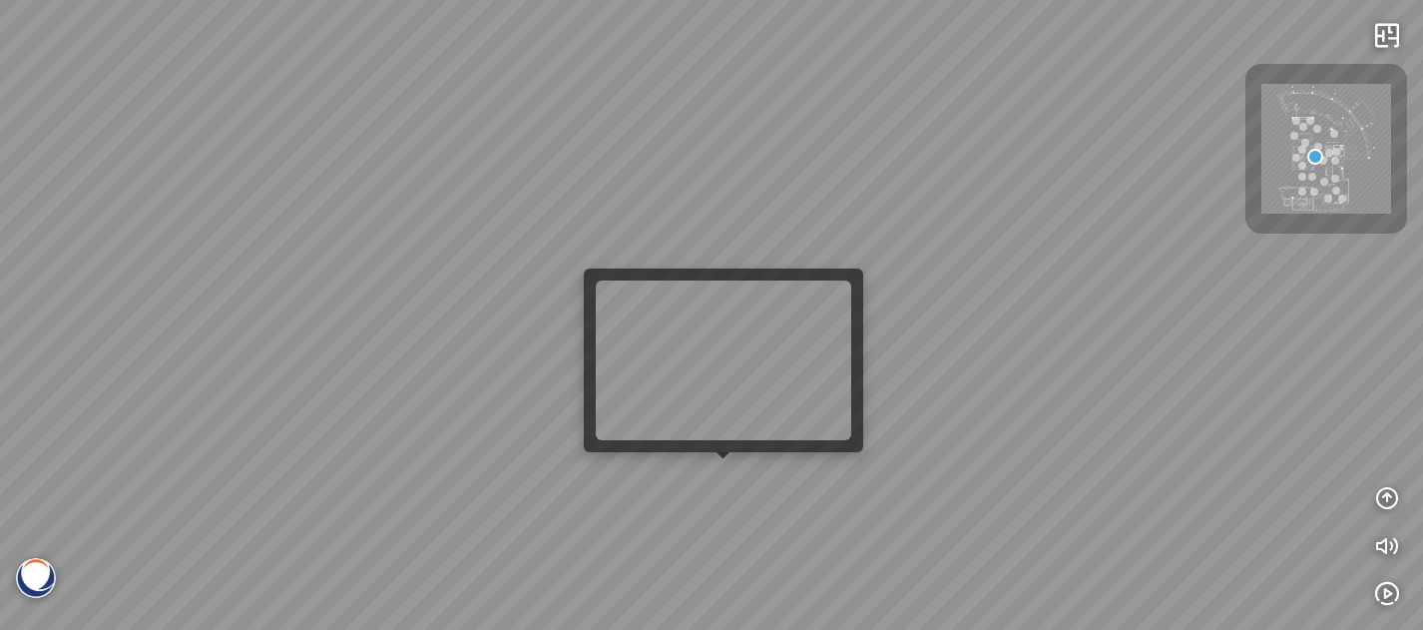
click at [701, 479] on div at bounding box center [711, 315] width 1423 height 630
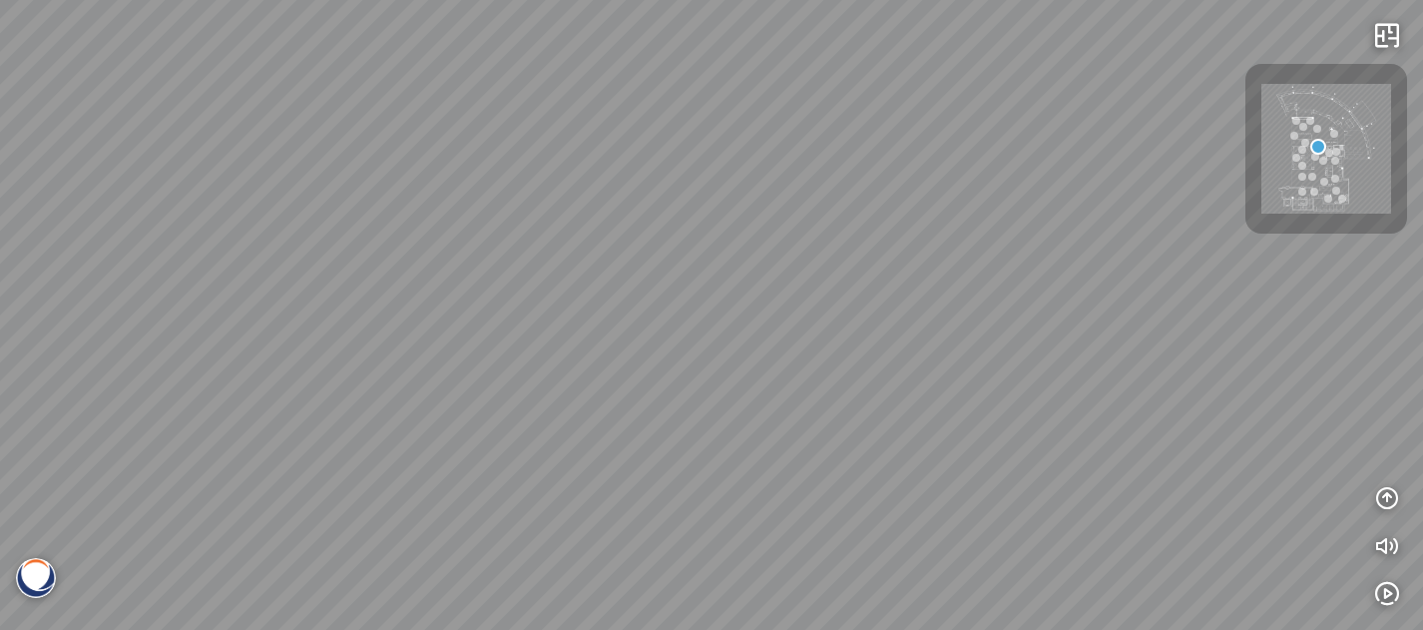
drag, startPoint x: 828, startPoint y: 363, endPoint x: 523, endPoint y: 287, distance: 314.6
click at [606, 328] on div at bounding box center [711, 315] width 1423 height 630
drag, startPoint x: 977, startPoint y: 314, endPoint x: 662, endPoint y: 251, distance: 321.5
click at [660, 255] on div at bounding box center [711, 315] width 1423 height 630
drag, startPoint x: 1001, startPoint y: 278, endPoint x: 1147, endPoint y: 288, distance: 146.0
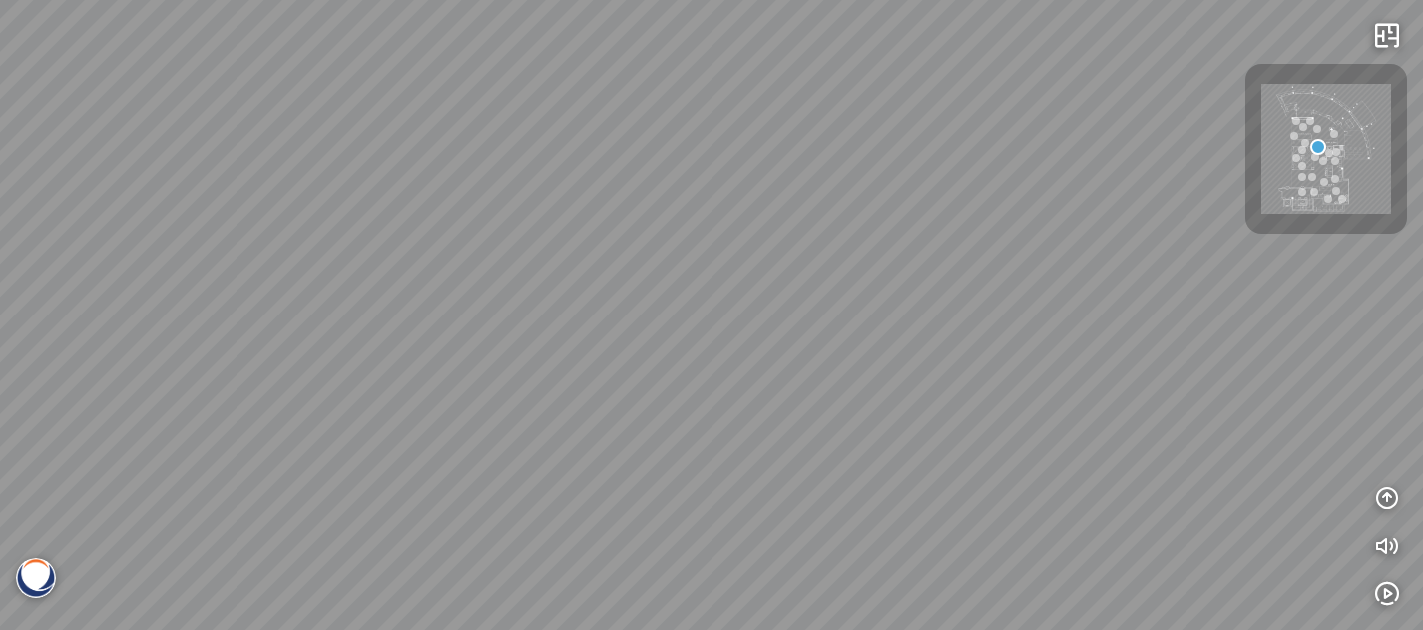
click at [1147, 288] on div at bounding box center [711, 315] width 1423 height 630
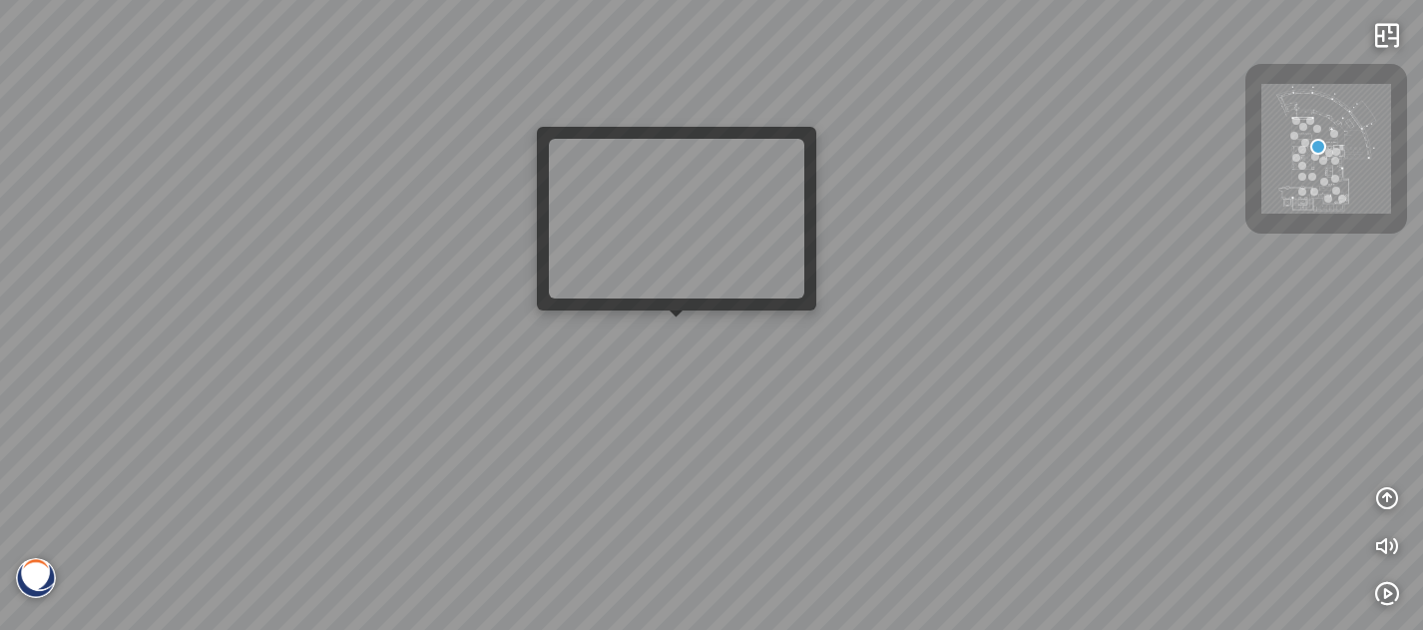
click at [663, 336] on div at bounding box center [711, 315] width 1423 height 630
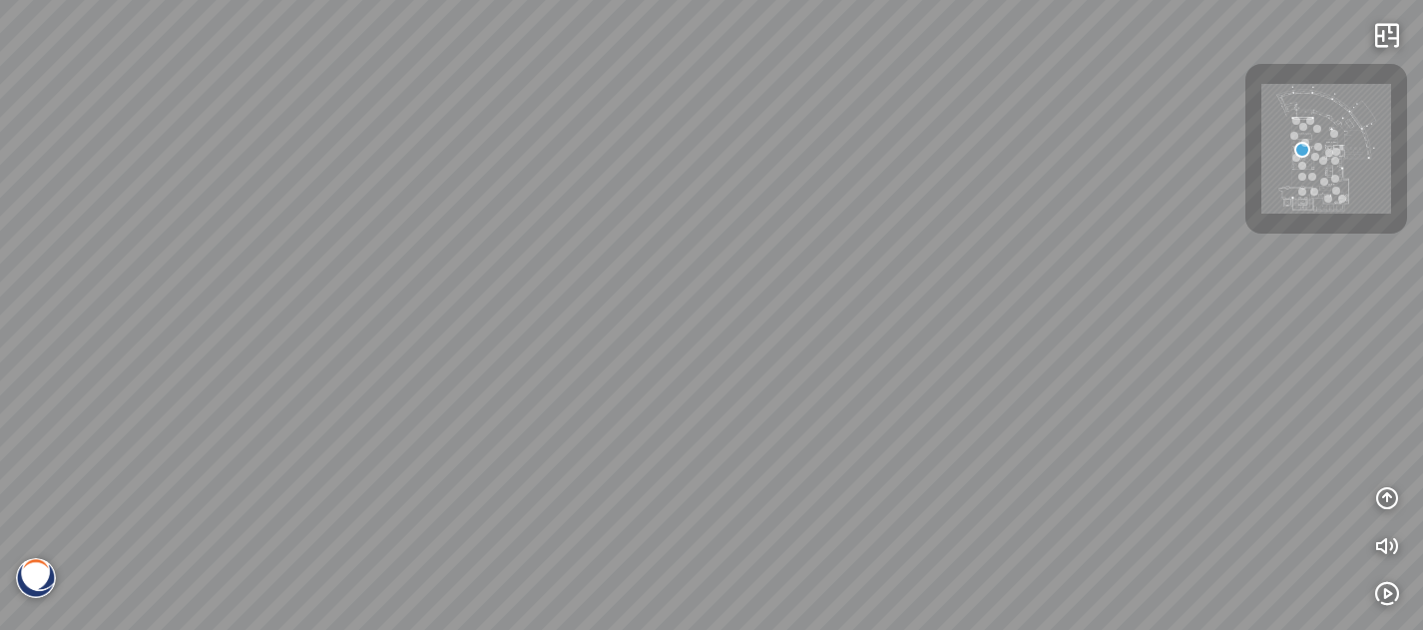
drag, startPoint x: 633, startPoint y: 318, endPoint x: 784, endPoint y: 187, distance: 200.9
click at [782, 189] on div "White Fusion™ - BQ8825 Acacia™ - BQ9610 Eramosa® - BQ9602 White Fusion™ - BQ8825" at bounding box center [711, 315] width 1423 height 630
drag, startPoint x: 715, startPoint y: 306, endPoint x: 883, endPoint y: 240, distance: 180.1
click at [852, 246] on div "White Fusion™ - BQ8825 Acacia™ - BQ9610 Eramosa® - BQ9602 White Fusion™ - BQ8825" at bounding box center [711, 315] width 1423 height 630
drag, startPoint x: 730, startPoint y: 274, endPoint x: 906, endPoint y: 426, distance: 232.1
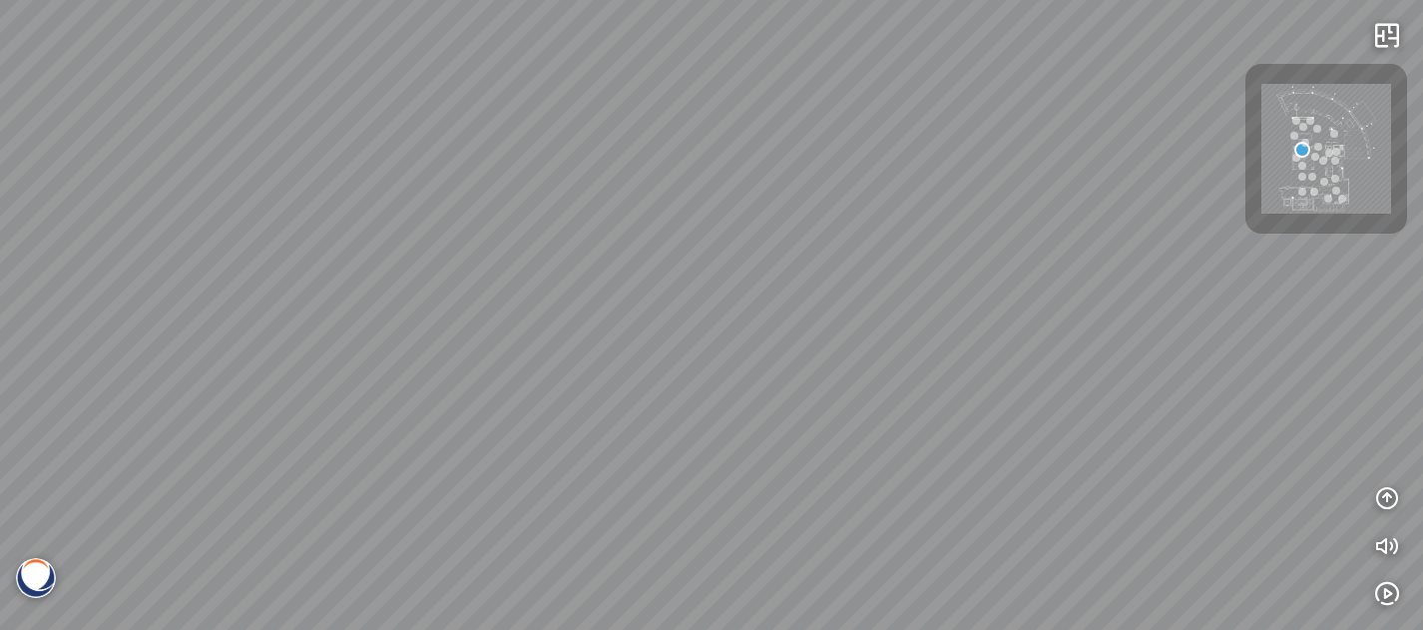
click at [906, 426] on div "White Fusion™ - BQ8825 Acacia™ - BQ9610 Eramosa® - BQ9602 White Fusion™ - BQ8825" at bounding box center [711, 315] width 1423 height 630
drag, startPoint x: 712, startPoint y: 374, endPoint x: 819, endPoint y: 378, distance: 106.8
click at [819, 378] on div "White Fusion™ - BQ8825 Acacia™ - BQ9610 Eramosa® - BQ9602 White Fusion™ - BQ8825" at bounding box center [711, 315] width 1423 height 630
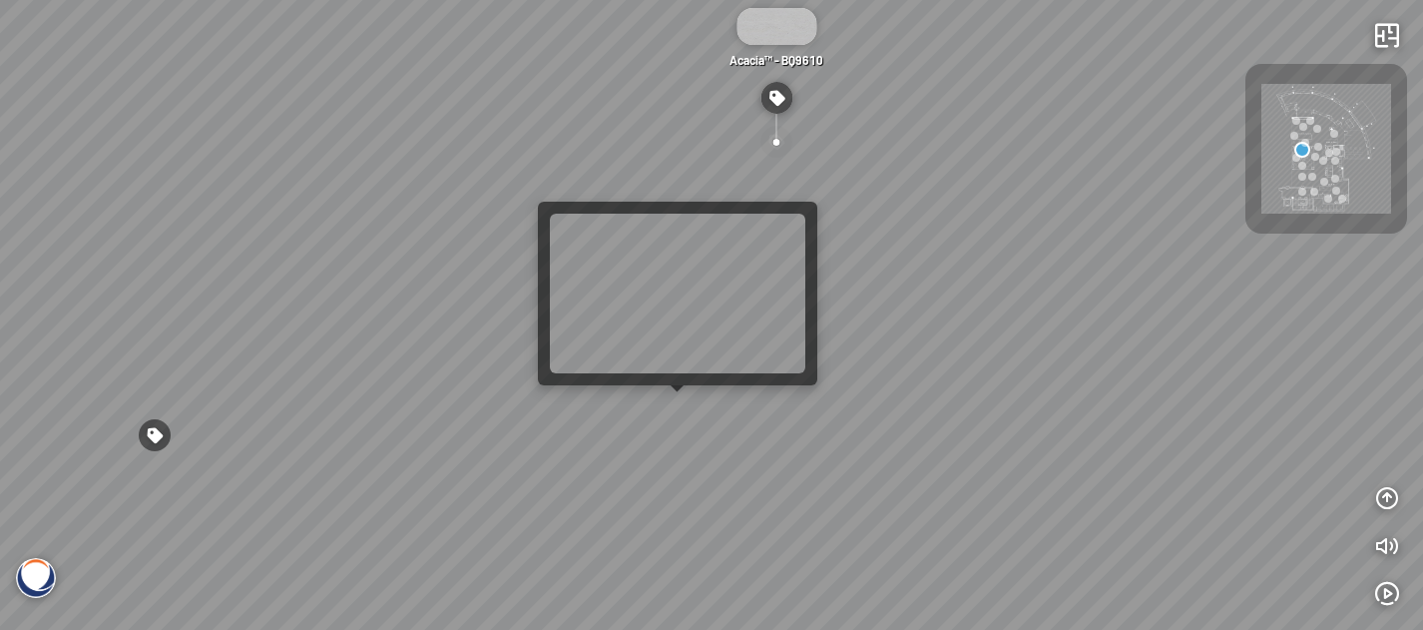
click at [676, 412] on div "White Fusion™ - BQ8825 Acacia™ - BQ9610 Eramosa® - BQ9602 White Fusion™ - BQ8825" at bounding box center [711, 315] width 1423 height 630
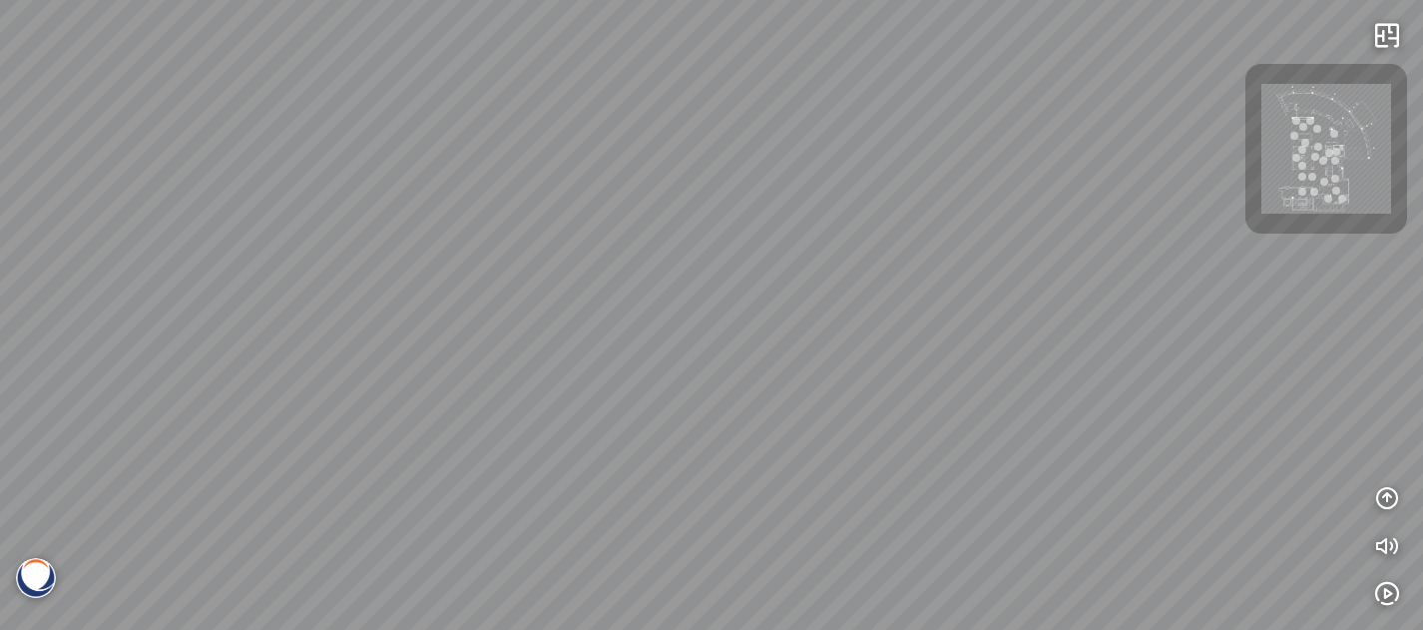
drag, startPoint x: 795, startPoint y: 278, endPoint x: 600, endPoint y: 258, distance: 196.6
click at [645, 267] on div at bounding box center [711, 315] width 1423 height 630
drag, startPoint x: 843, startPoint y: 281, endPoint x: 508, endPoint y: 250, distance: 336.7
click at [508, 250] on div at bounding box center [711, 315] width 1423 height 630
drag, startPoint x: 854, startPoint y: 241, endPoint x: 542, endPoint y: 222, distance: 313.0
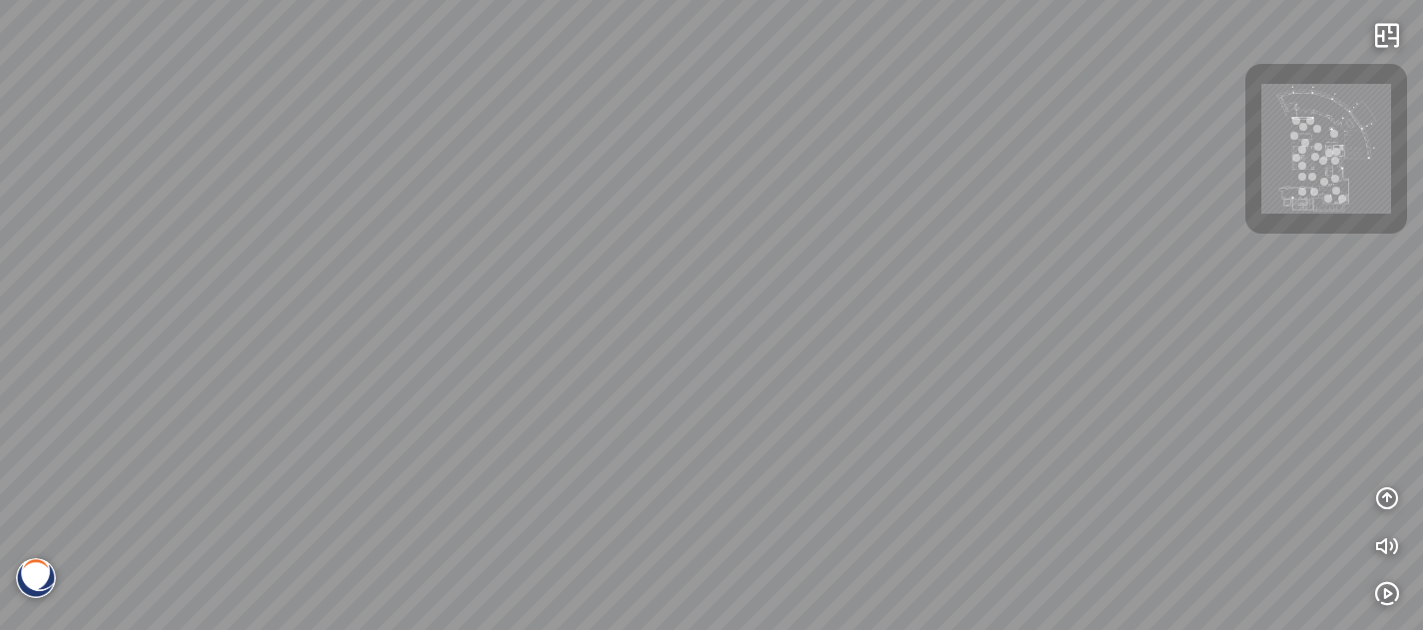
click at [517, 210] on div at bounding box center [711, 315] width 1423 height 630
drag, startPoint x: 820, startPoint y: 245, endPoint x: 469, endPoint y: 200, distance: 354.2
click at [471, 199] on div at bounding box center [711, 315] width 1423 height 630
drag, startPoint x: 751, startPoint y: 259, endPoint x: 577, endPoint y: 422, distance: 238.6
click at [570, 424] on div at bounding box center [711, 315] width 1423 height 630
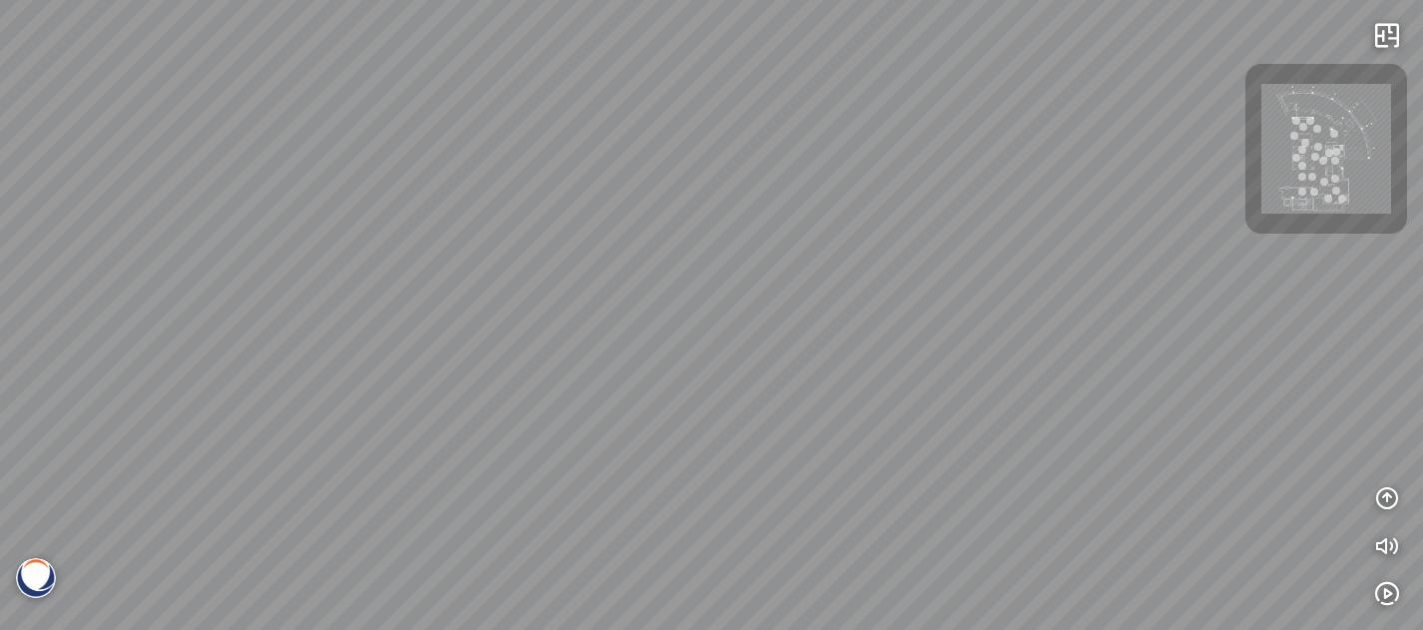
drag, startPoint x: 725, startPoint y: 324, endPoint x: 866, endPoint y: 319, distance: 140.8
click at [866, 320] on div at bounding box center [711, 315] width 1423 height 630
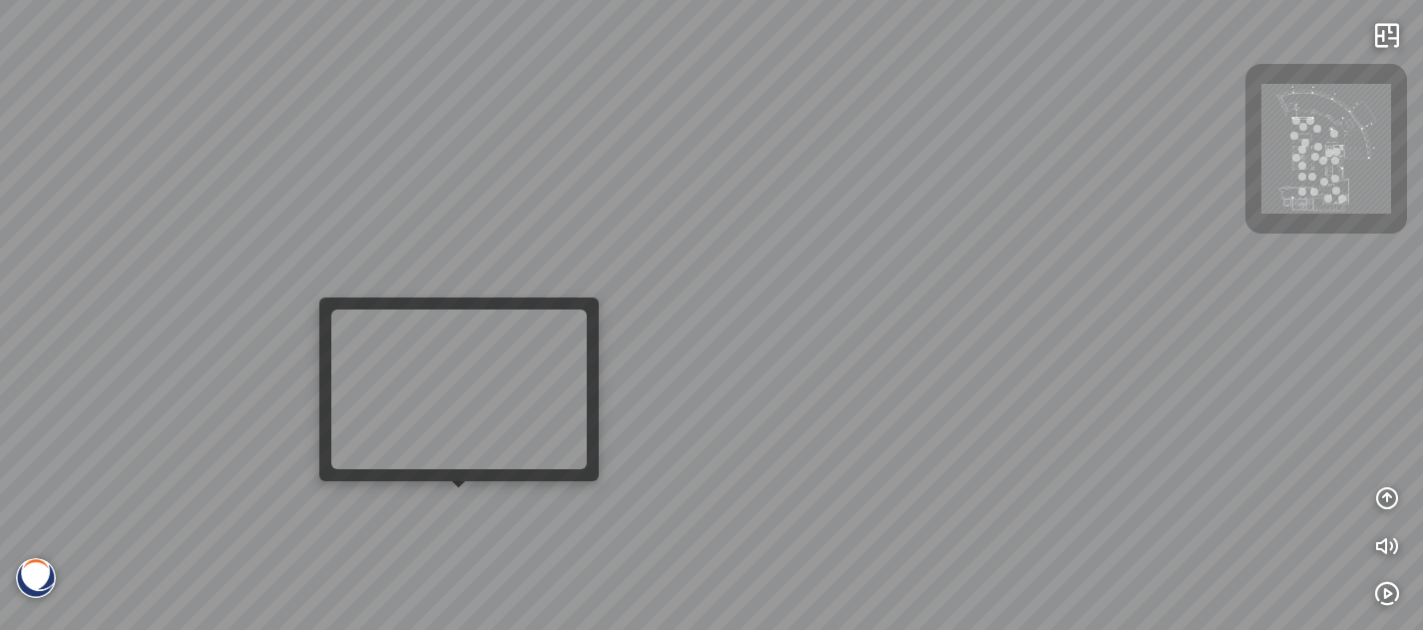
click at [467, 508] on div at bounding box center [711, 315] width 1423 height 630
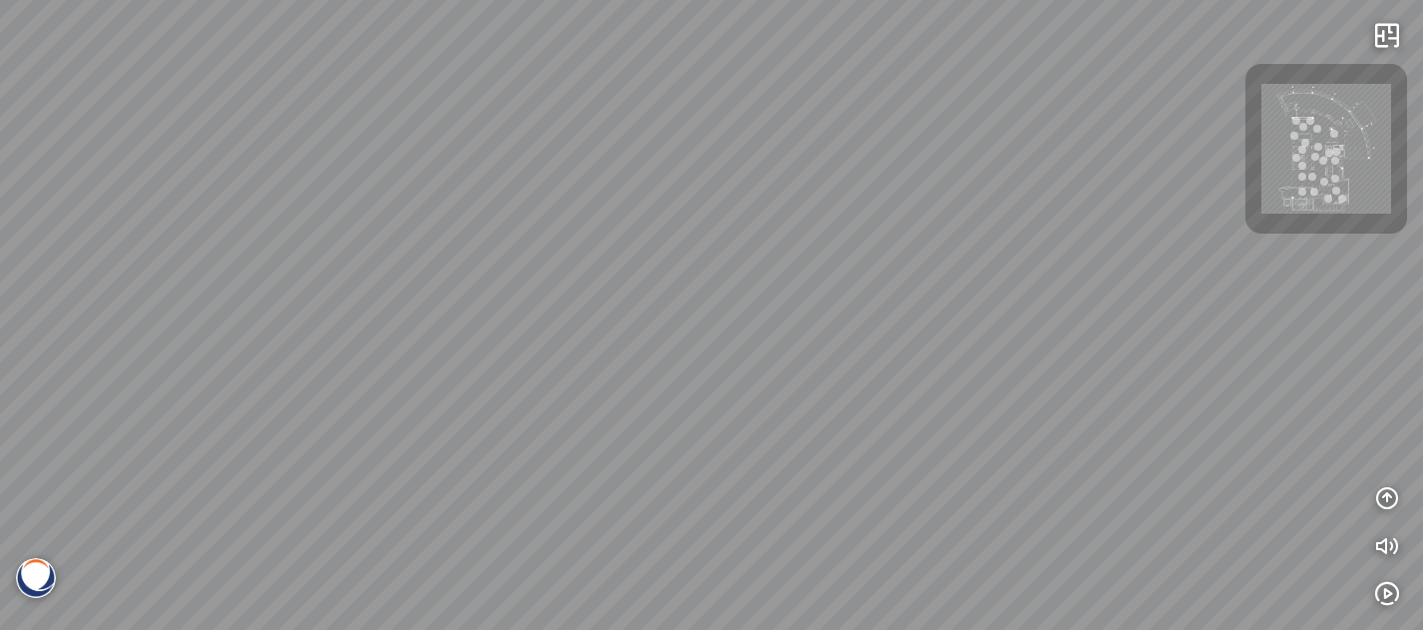
drag, startPoint x: 767, startPoint y: 347, endPoint x: 640, endPoint y: 369, distance: 129.6
click at [619, 454] on div at bounding box center [711, 315] width 1423 height 630
drag, startPoint x: 850, startPoint y: 278, endPoint x: 442, endPoint y: 273, distance: 408.2
click at [443, 273] on div "Acacia™ - BQ9610 Eramosa® - BQ9602 White Fusion™ - BQ8825" at bounding box center [711, 315] width 1423 height 630
drag, startPoint x: 623, startPoint y: 281, endPoint x: 585, endPoint y: 333, distance: 64.3
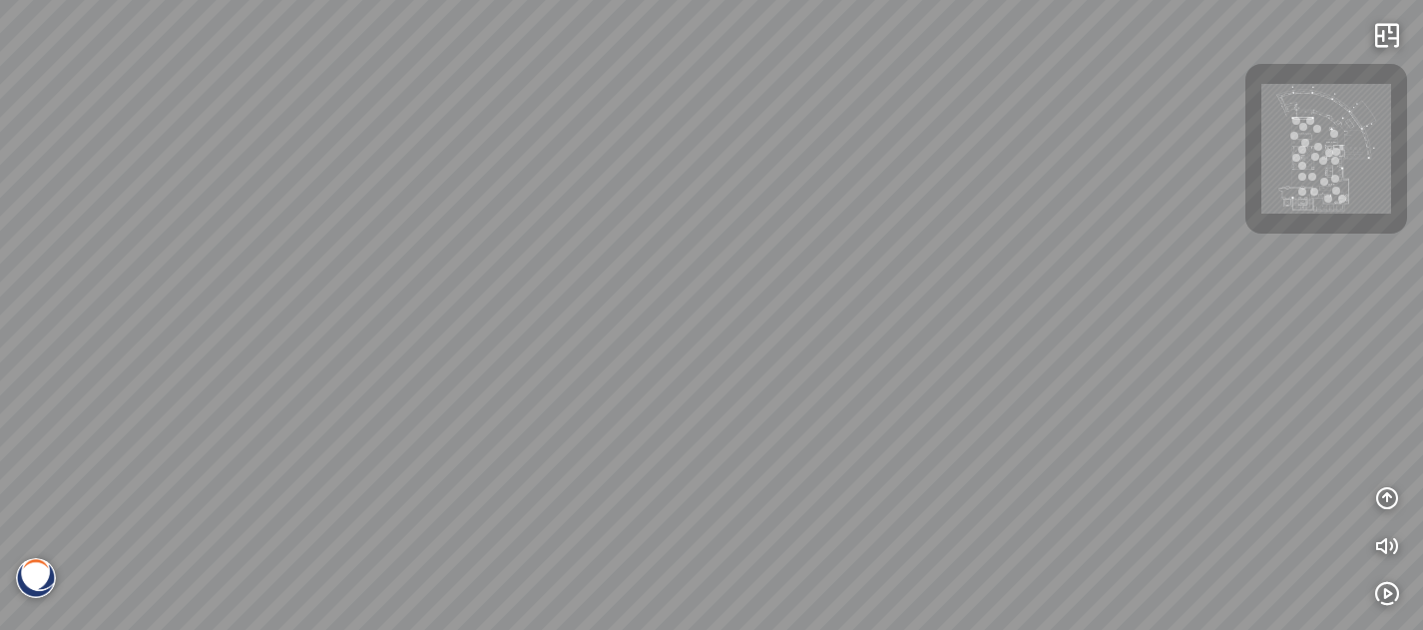
click at [573, 339] on div "Acacia™ - BQ9610 Eramosa® - BQ9602 White Fusion™ - BQ8825" at bounding box center [711, 315] width 1423 height 630
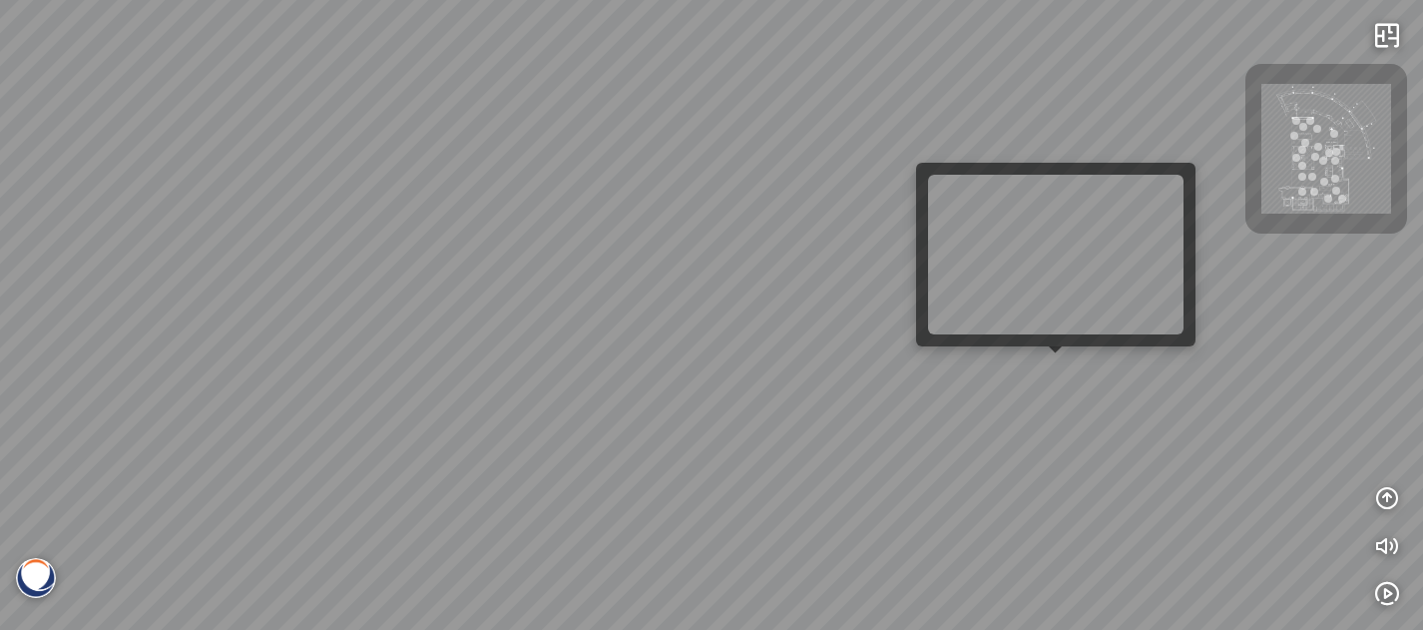
click at [1047, 366] on div "Acacia™ - BQ9610 Eramosa® - BQ9602 White Fusion™ - BQ8825" at bounding box center [711, 315] width 1423 height 630
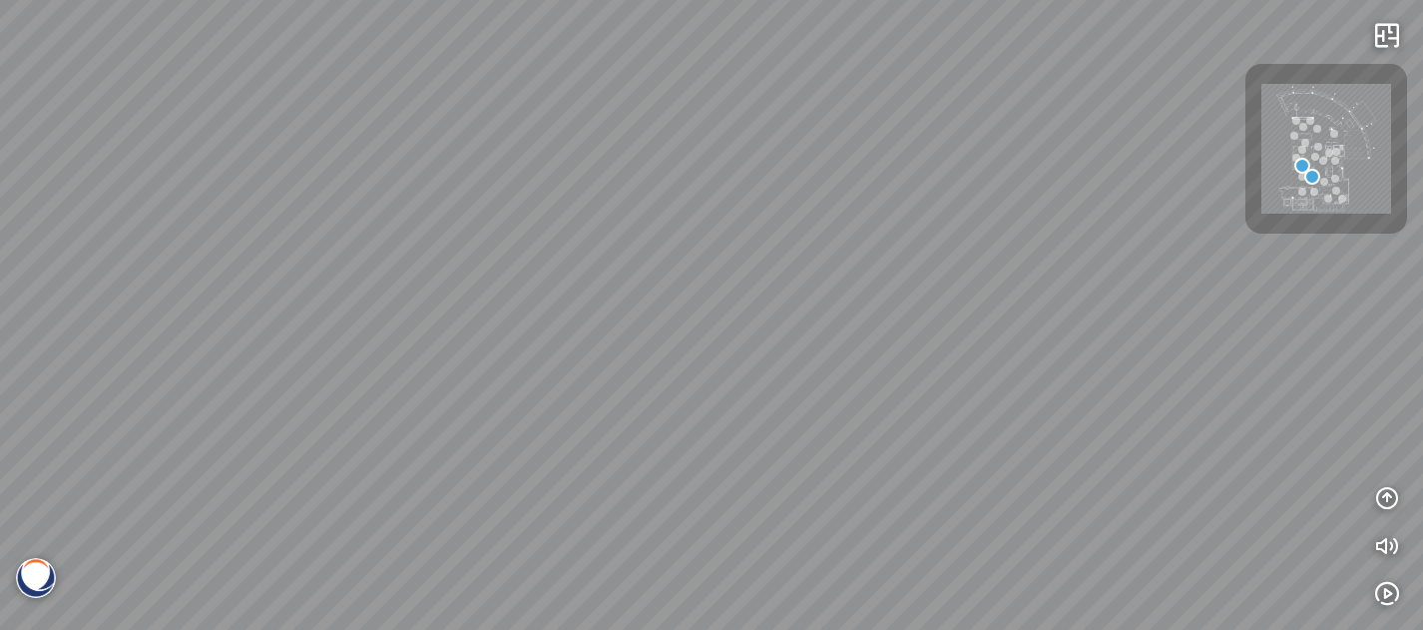
drag, startPoint x: 1002, startPoint y: 324, endPoint x: 507, endPoint y: 214, distance: 507.2
click at [587, 232] on div at bounding box center [711, 315] width 1423 height 630
drag, startPoint x: 540, startPoint y: 245, endPoint x: 550, endPoint y: 278, distance: 34.4
click at [519, 288] on div at bounding box center [711, 315] width 1423 height 630
drag, startPoint x: 495, startPoint y: 118, endPoint x: 555, endPoint y: 282, distance: 175.2
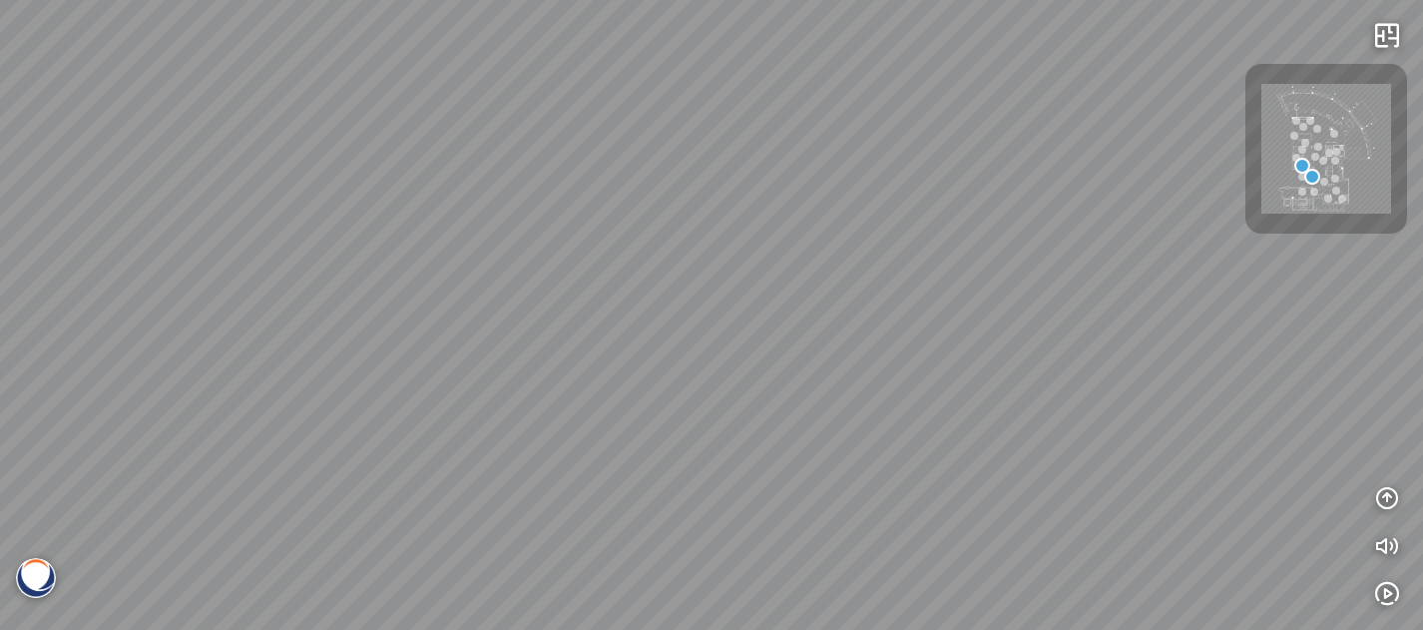
click at [587, 330] on div at bounding box center [711, 315] width 1423 height 630
drag, startPoint x: 509, startPoint y: 282, endPoint x: 980, endPoint y: 343, distance: 474.9
click at [979, 346] on div at bounding box center [711, 315] width 1423 height 630
drag, startPoint x: 451, startPoint y: 346, endPoint x: 912, endPoint y: 276, distance: 466.3
click at [847, 294] on div at bounding box center [711, 315] width 1423 height 630
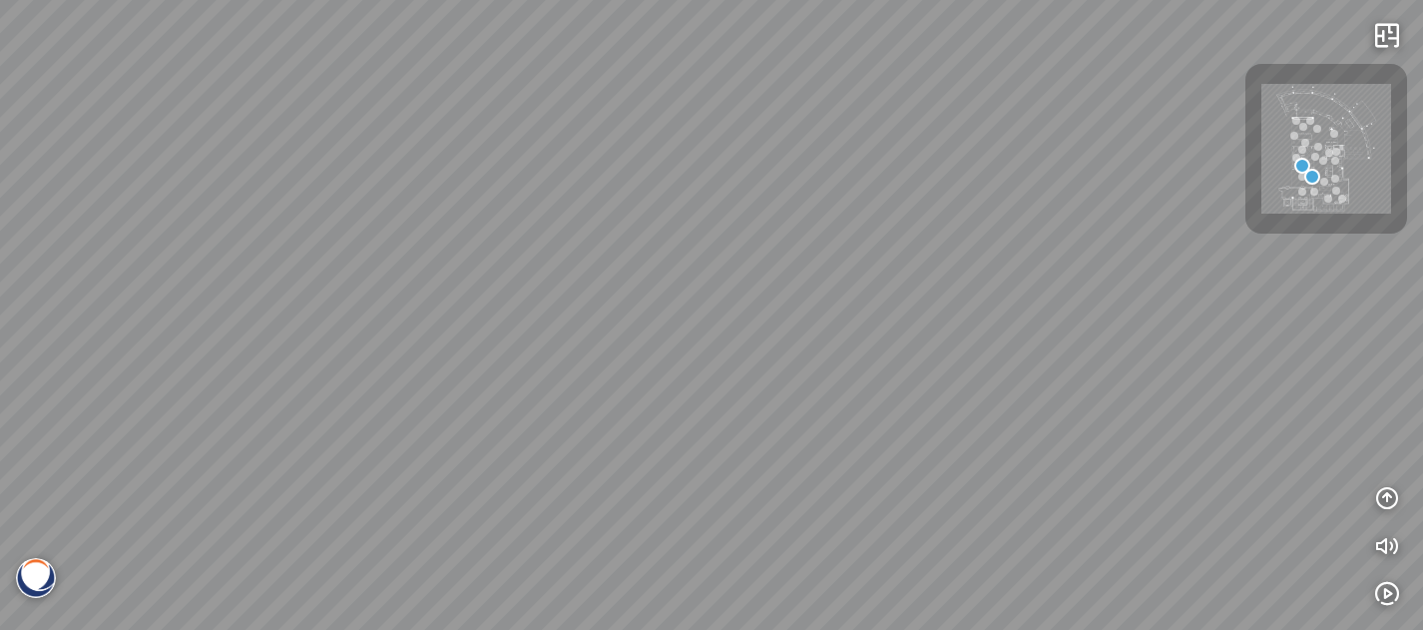
drag, startPoint x: 549, startPoint y: 371, endPoint x: 852, endPoint y: 242, distance: 329.5
click at [830, 254] on div at bounding box center [711, 315] width 1423 height 630
drag, startPoint x: 770, startPoint y: 265, endPoint x: 571, endPoint y: 229, distance: 203.0
click at [571, 229] on div at bounding box center [711, 315] width 1423 height 630
drag, startPoint x: 555, startPoint y: 209, endPoint x: 555, endPoint y: 230, distance: 21.0
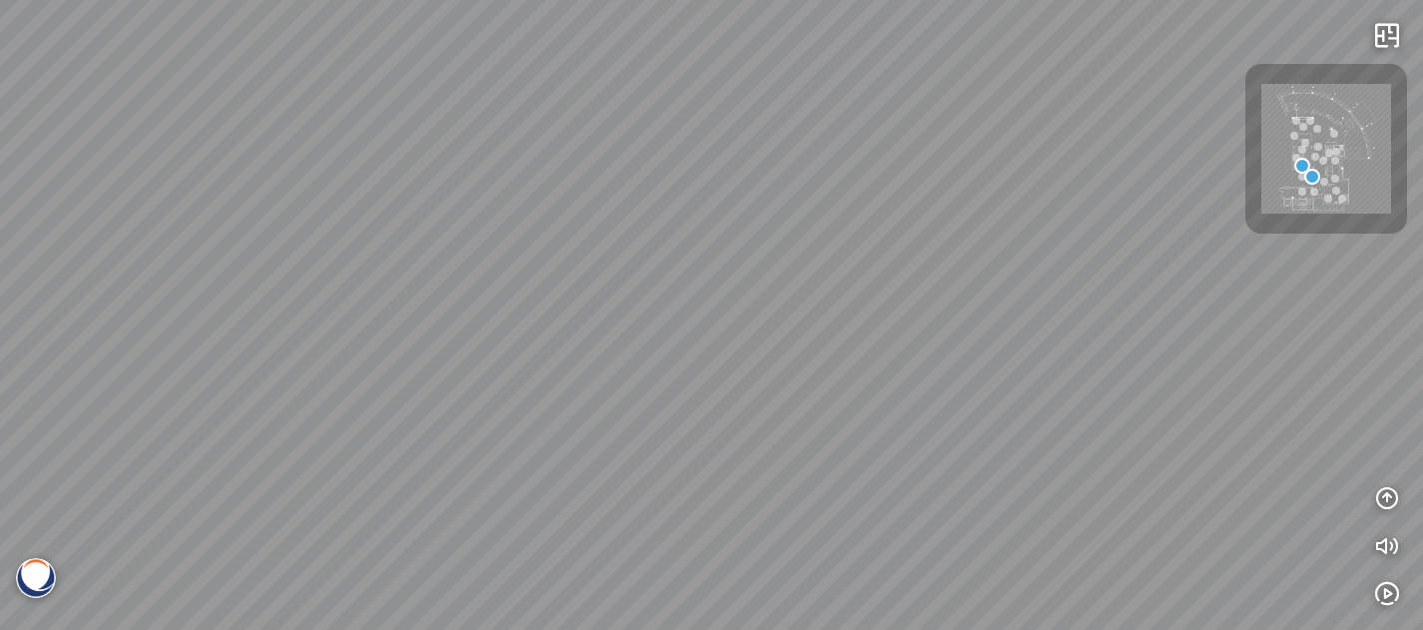
click at [553, 228] on div at bounding box center [711, 315] width 1423 height 630
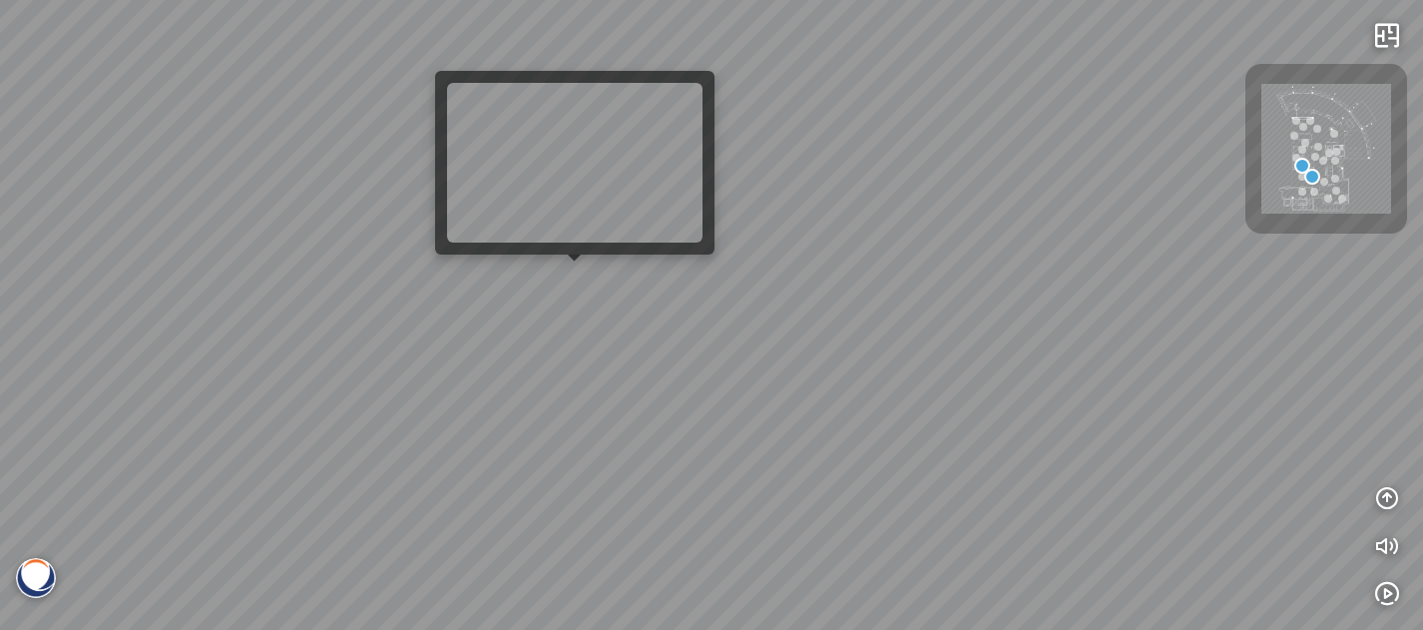
click at [575, 279] on div at bounding box center [711, 315] width 1423 height 630
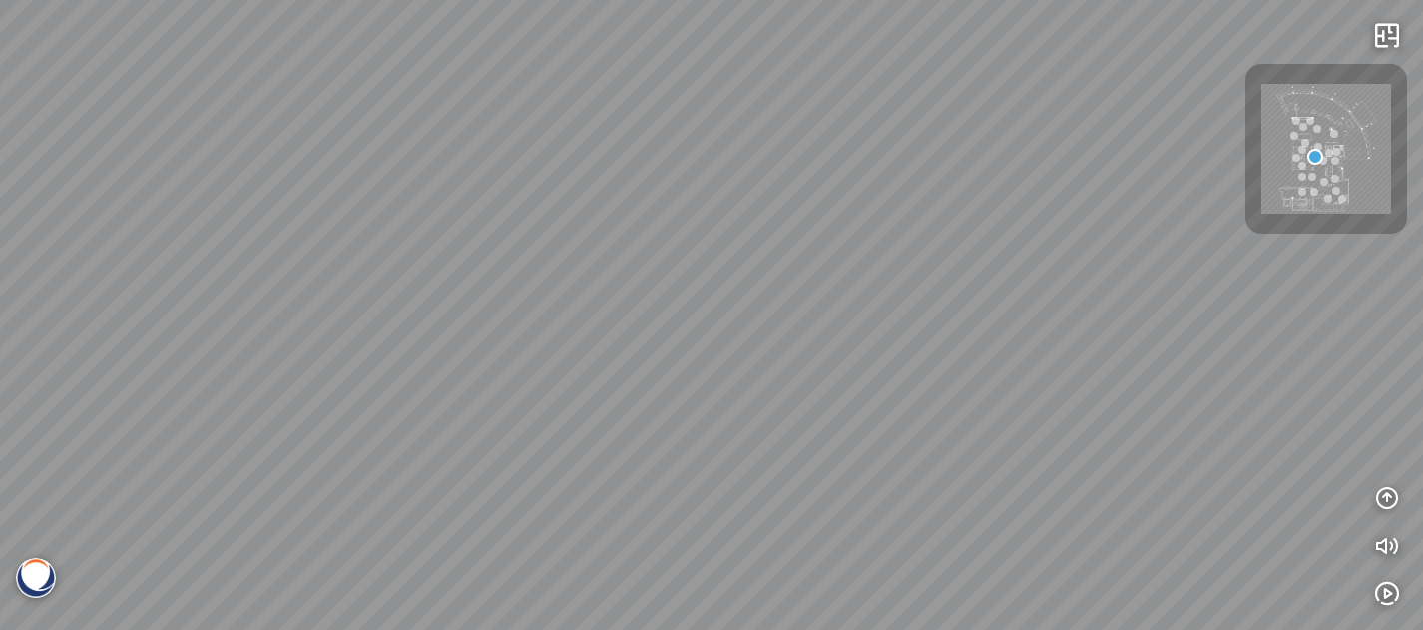
drag, startPoint x: 606, startPoint y: 240, endPoint x: 710, endPoint y: 255, distance: 105.8
click at [751, 298] on div at bounding box center [711, 315] width 1423 height 630
